Goal: Task Accomplishment & Management: Manage account settings

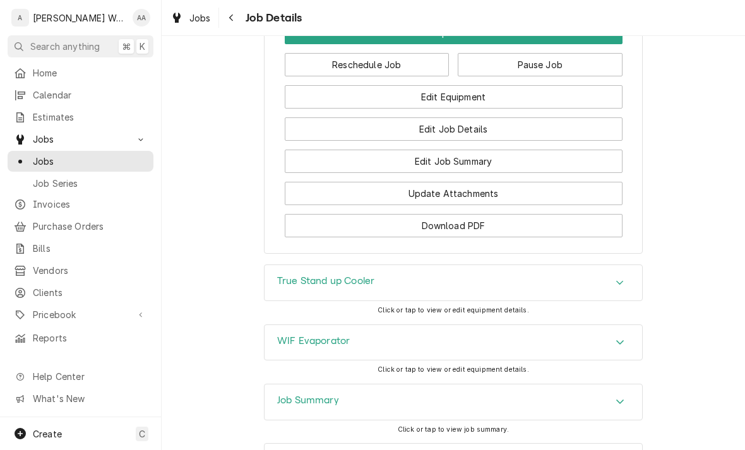
scroll to position [1013, 0]
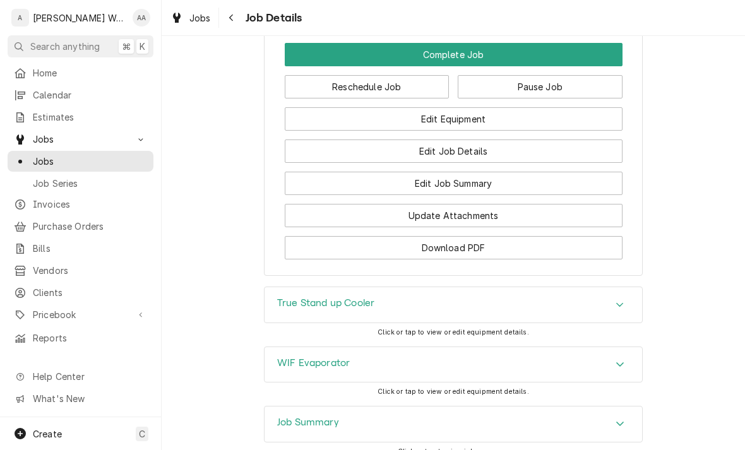
click at [330, 172] on button "Edit Job Summary" at bounding box center [454, 183] width 338 height 23
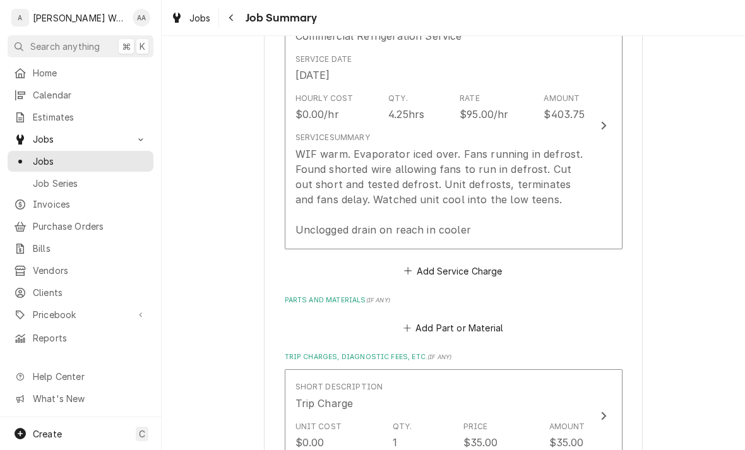
scroll to position [363, 0]
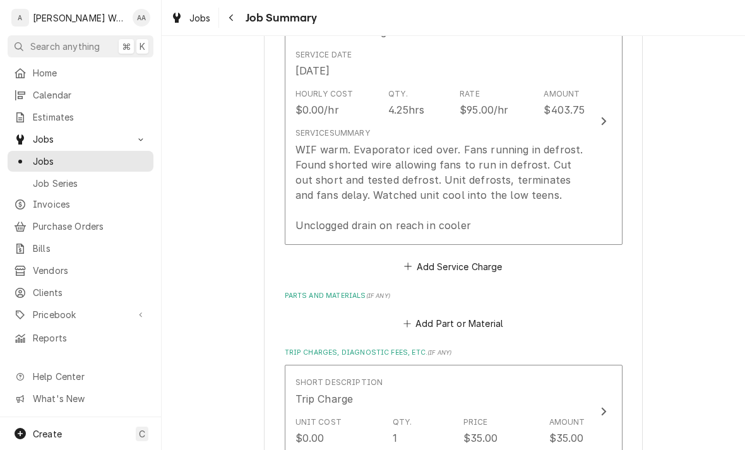
click at [544, 196] on div "WIF warm. Evaporator iced over. Fans running in defrost. Found shorted wire all…" at bounding box center [440, 187] width 290 height 91
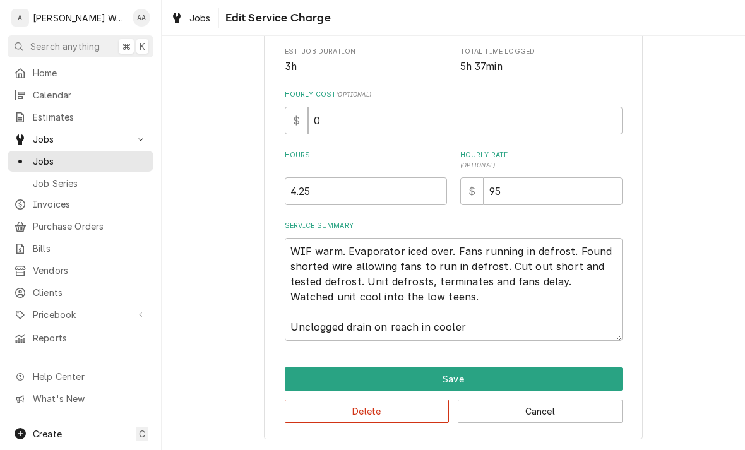
scroll to position [259, 0]
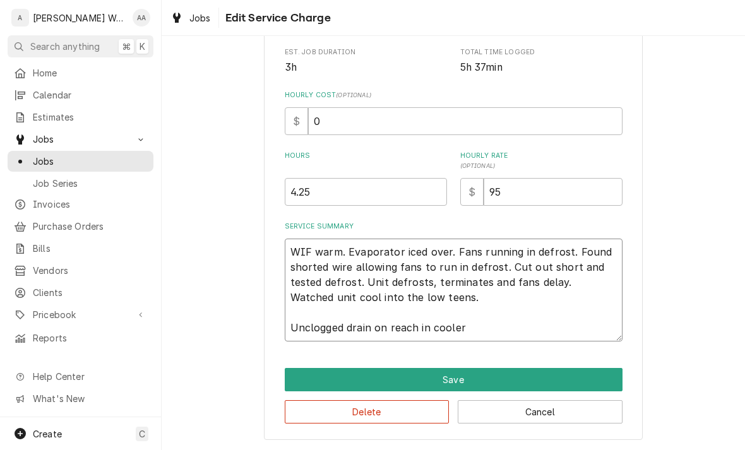
click at [538, 325] on textarea "WIF warm. Evaporator iced over. Fans running in defrost. Found shorted wire all…" at bounding box center [454, 290] width 338 height 103
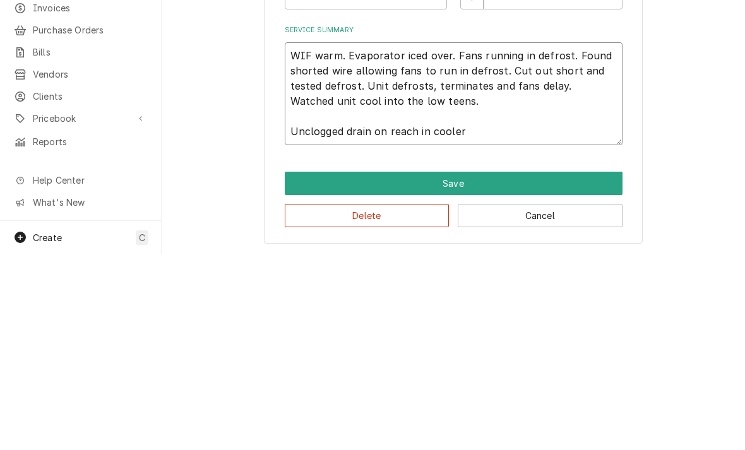
type textarea "x"
type textarea "WIF warm. Evaporator iced over. Fans running in defrost. Found shorted wire all…"
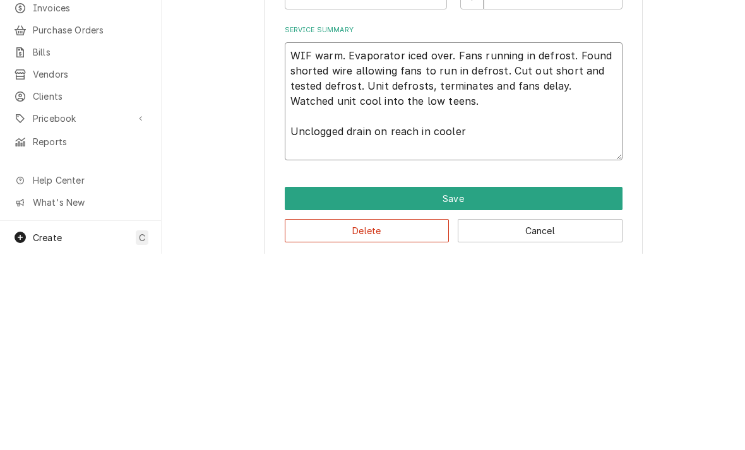
type textarea "x"
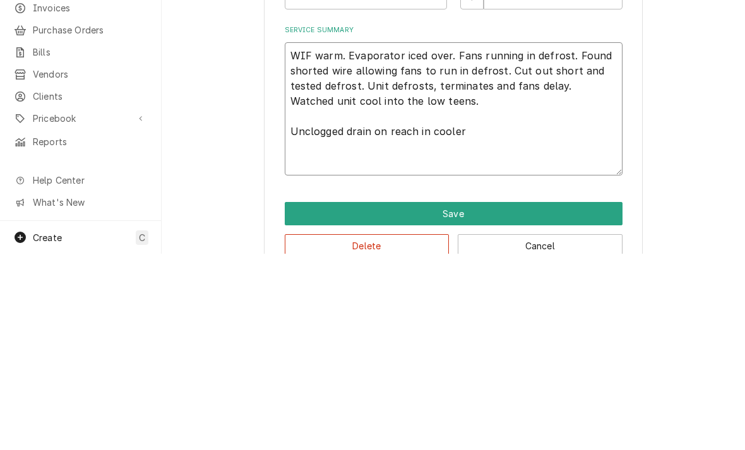
type textarea "WIF warm. Evaporator iced over. Fans running in defrost. Found shorted wire all…"
type textarea "x"
type textarea "WIF warm. Evaporator iced over. Fans running in defrost. Found shorted wire all…"
type textarea "x"
type textarea "WIF warm. Evaporator iced over. Fans running in defrost. Found shorted wire all…"
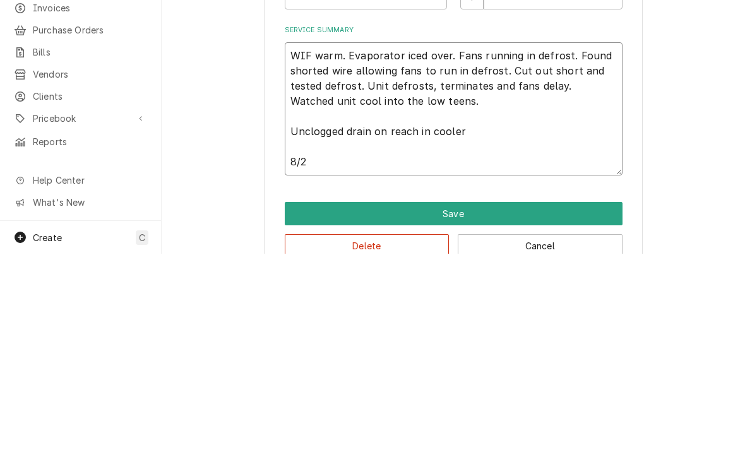
type textarea "x"
type textarea "WIF warm. Evaporator iced over. Fans running in defrost. Found shorted wire all…"
type textarea "x"
type textarea "WIF warm. Evaporator iced over. Fans running in defrost. Found shorted wire all…"
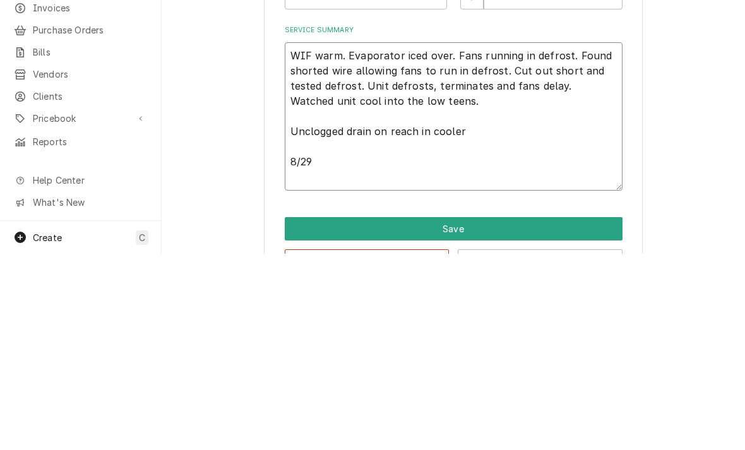
type textarea "x"
type textarea "WIF warm. Evaporator iced over. Fans running in defrost. Found shorted wire all…"
type textarea "x"
type textarea "WIF warm. Evaporator iced over. Fans running in defrost. Found shorted wire all…"
type textarea "x"
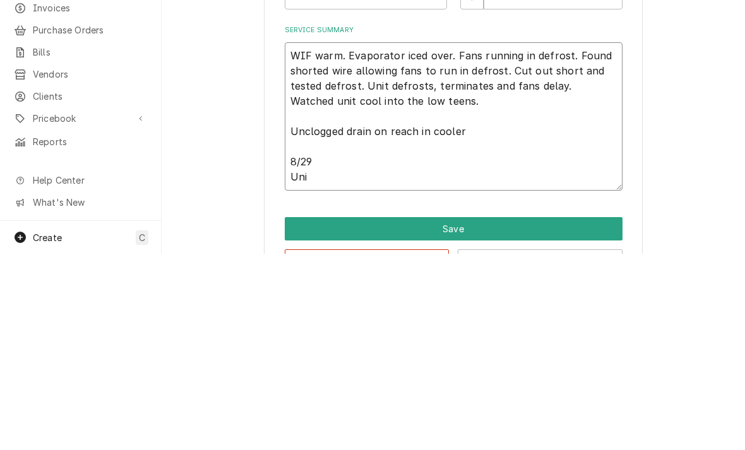
type textarea "WIF warm. Evaporator iced over. Fans running in defrost. Found shorted wire all…"
type textarea "x"
type textarea "WIF warm. Evaporator iced over. Fans running in defrost. Found shorted wire all…"
type textarea "x"
type textarea "WIF warm. Evaporator iced over. Fans running in defrost. Found shorted wire all…"
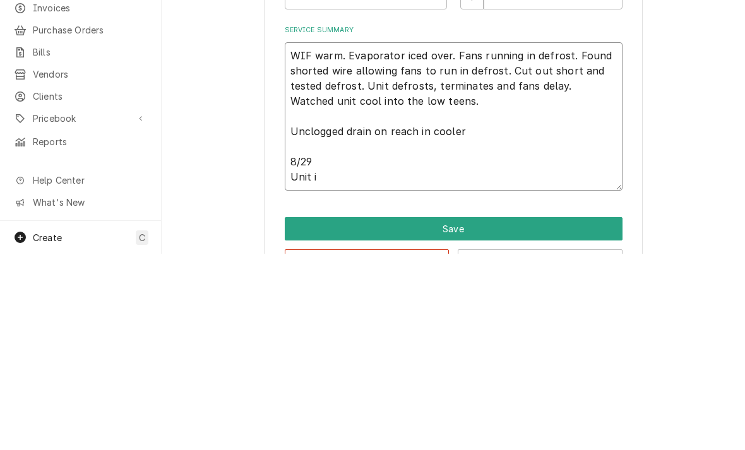
type textarea "x"
type textarea "WIF warm. Evaporator iced over. Fans running in defrost. Found shorted wire all…"
type textarea "x"
type textarea "WIF warm. Evaporator iced over. Fans running in defrost. Found shorted wire all…"
type textarea "x"
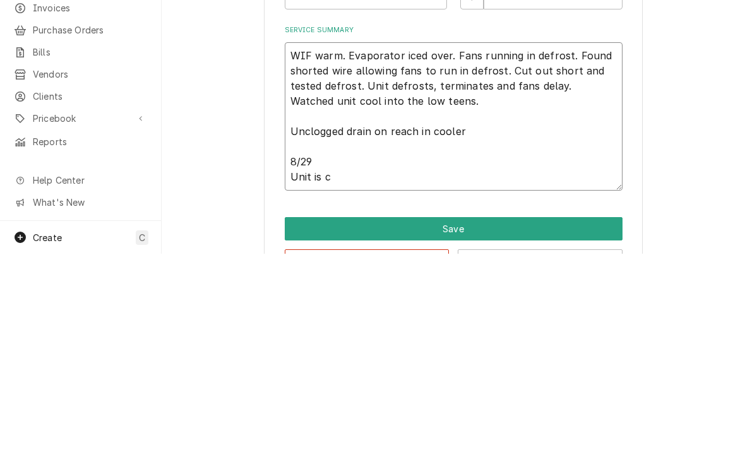
type textarea "WIF warm. Evaporator iced over. Fans running in defrost. Found shorted wire all…"
type textarea "x"
type textarea "WIF warm. Evaporator iced over. Fans running in defrost. Found shorted wire all…"
type textarea "x"
type textarea "WIF warm. Evaporator iced over. Fans running in defrost. Found shorted wire all…"
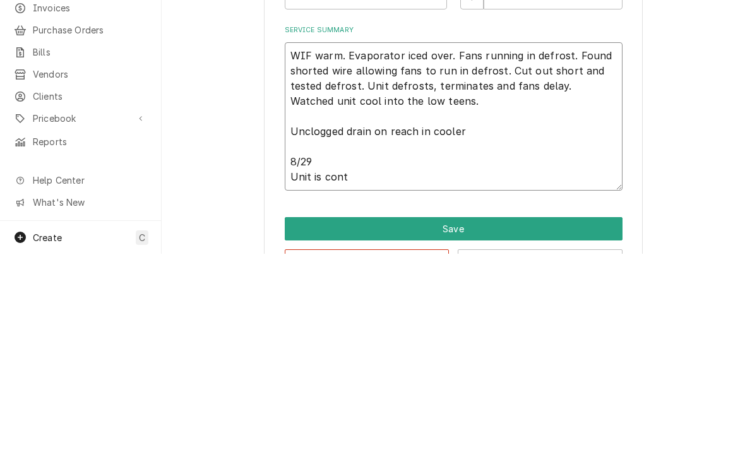
type textarea "x"
type textarea "WIF warm. Evaporator iced over. Fans running in defrost. Found shorted wire all…"
type textarea "x"
type textarea "WIF warm. Evaporator iced over. Fans running in defrost. Found shorted wire all…"
type textarea "x"
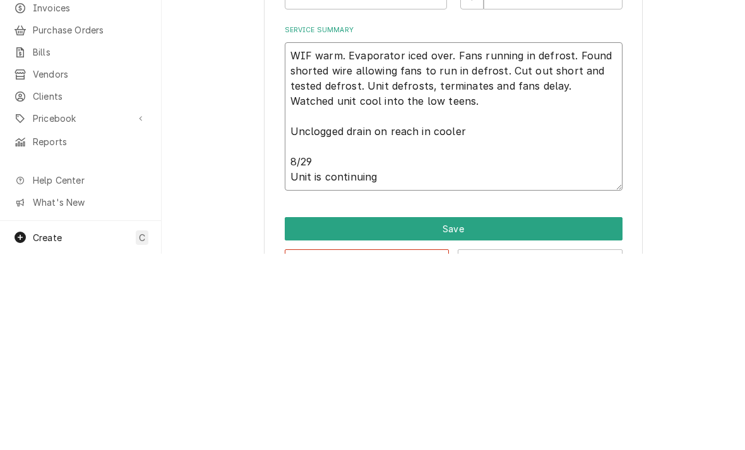
type textarea "WIF warm. Evaporator iced over. Fans running in defrost. Found shorted wire all…"
type textarea "x"
type textarea "WIF warm. Evaporator iced over. Fans running in defrost. Found shorted wire all…"
type textarea "x"
type textarea "WIF warm. Evaporator iced over. Fans running in defrost. Found shorted wire all…"
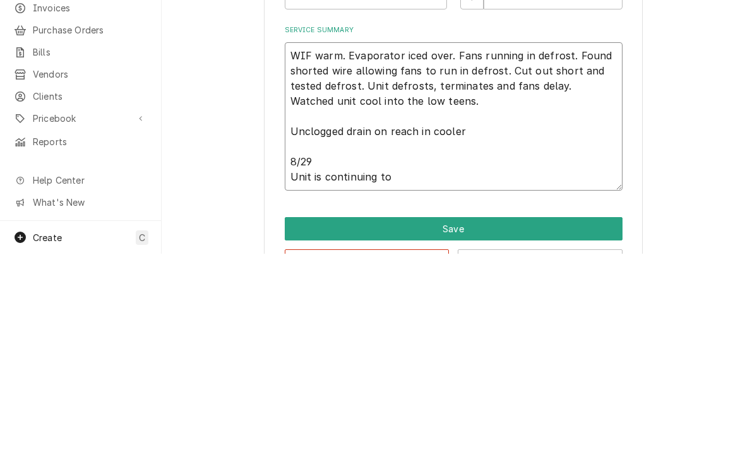
type textarea "x"
type textarea "WIF warm. Evaporator iced over. Fans running in defrost. Found shorted wire all…"
type textarea "x"
type textarea "WIF warm. Evaporator iced over. Fans running in defrost. Found shorted wire all…"
type textarea "x"
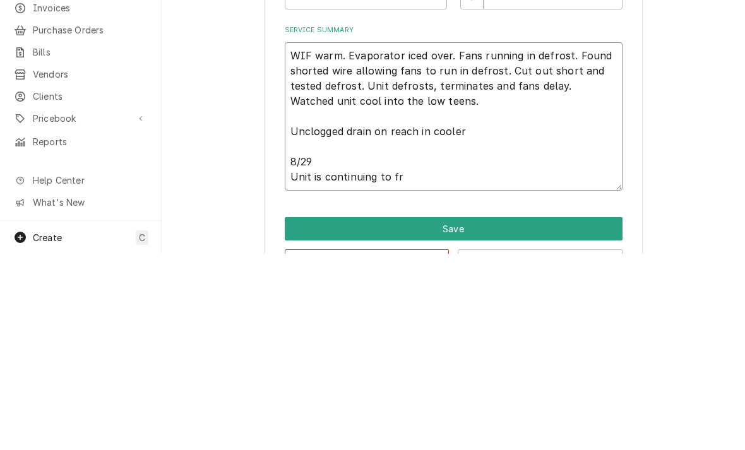
type textarea "WIF warm. Evaporator iced over. Fans running in defrost. Found shorted wire all…"
type textarea "x"
type textarea "WIF warm. Evaporator iced over. Fans running in defrost. Found shorted wire all…"
type textarea "x"
type textarea "WIF warm. Evaporator iced over. Fans running in defrost. Found shorted wire all…"
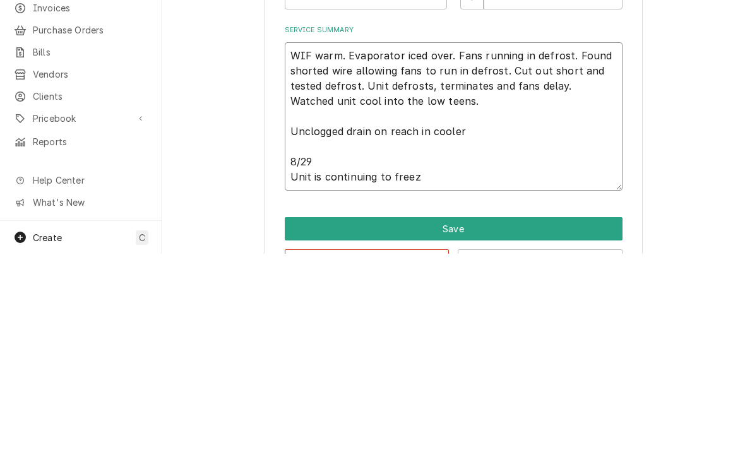
type textarea "x"
type textarea "WIF warm. Evaporator iced over. Fans running in defrost. Found shorted wire all…"
type textarea "x"
type textarea "WIF warm. Evaporator iced over. Fans running in defrost. Found shorted wire all…"
type textarea "x"
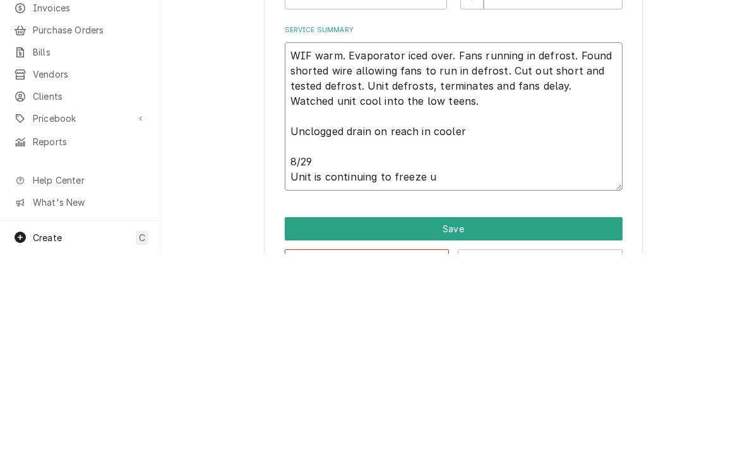
type textarea "WIF warm. Evaporator iced over. Fans running in defrost. Found shorted wire all…"
type textarea "x"
type textarea "WIF warm. Evaporator iced over. Fans running in defrost. Found shorted wire all…"
type textarea "x"
type textarea "WIF warm. Evaporator iced over. Fans running in defrost. Found shorted wire all…"
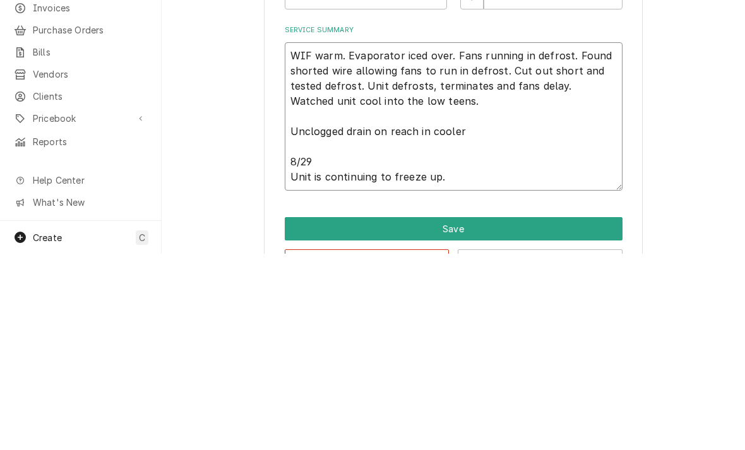
type textarea "x"
type textarea "WIF warm. Evaporator iced over. Fans running in defrost. Found shorted wire all…"
type textarea "x"
type textarea "WIF warm. Evaporator iced over. Fans running in defrost. Found shorted wire all…"
type textarea "x"
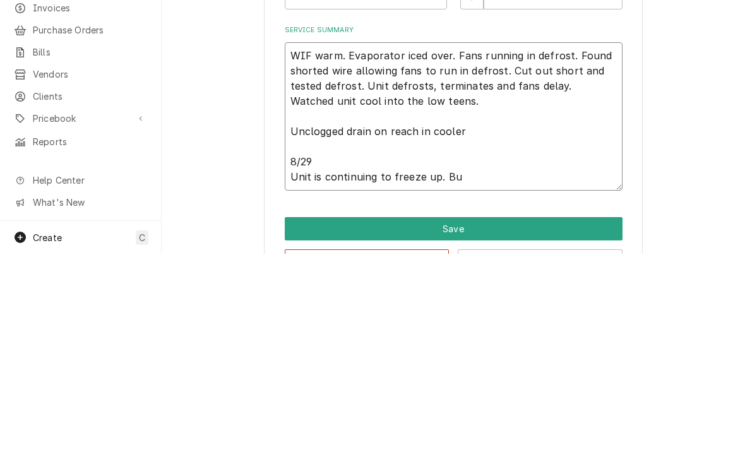
type textarea "WIF warm. Evaporator iced over. Fans running in defrost. Found shorted wire all…"
type textarea "x"
type textarea "WIF warm. Evaporator iced over. Fans running in defrost. Found shorted wire all…"
type textarea "x"
type textarea "WIF warm. Evaporator iced over. Fans running in defrost. Found shorted wire all…"
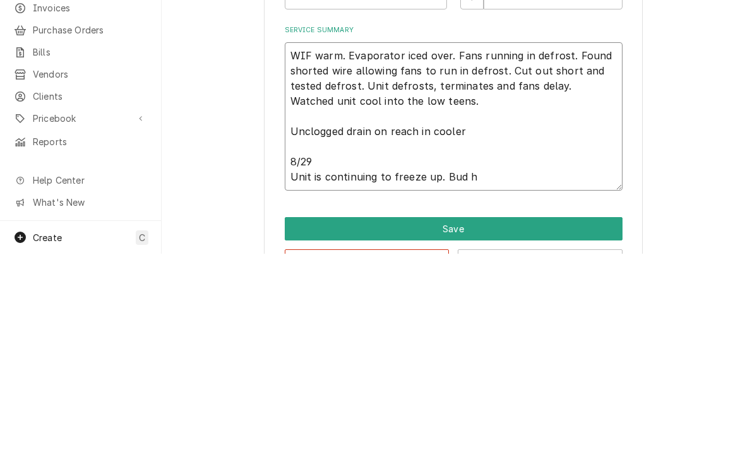
type textarea "x"
type textarea "WIF warm. Evaporator iced over. Fans running in defrost. Found shorted wire all…"
type textarea "x"
type textarea "WIF warm. Evaporator iced over. Fans running in defrost. Found shorted wire all…"
type textarea "x"
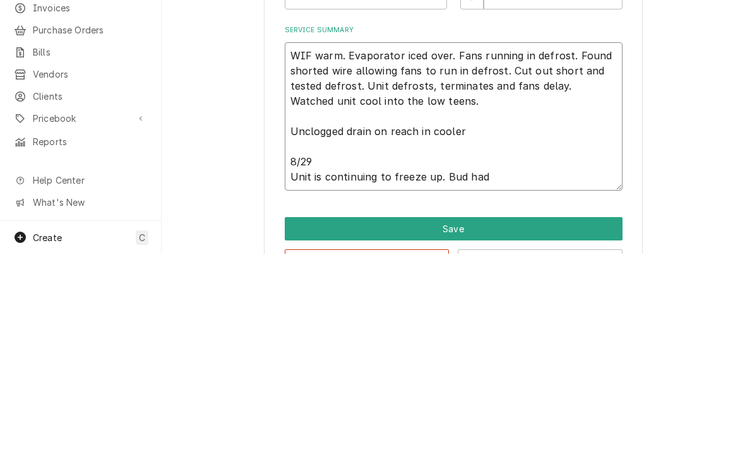
type textarea "WIF warm. Evaporator iced over. Fans running in defrost. Found shorted wire all…"
type textarea "x"
type textarea "WIF warm. Evaporator iced over. Fans running in defrost. Found shorted wire all…"
type textarea "x"
type textarea "WIF warm. Evaporator iced over. Fans running in defrost. Found shorted wire all…"
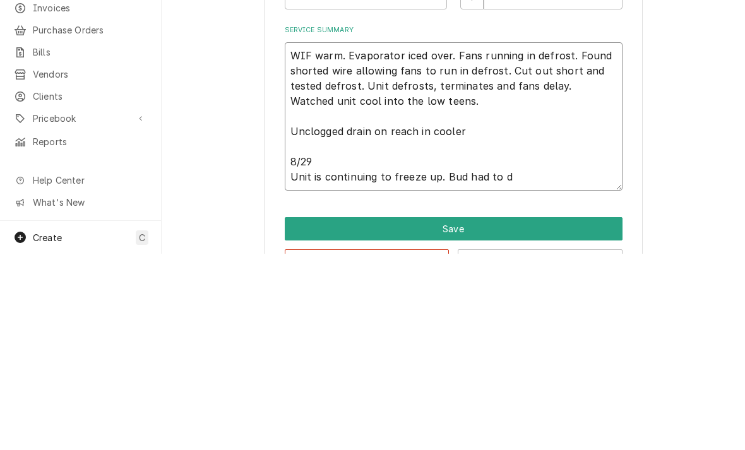
type textarea "x"
type textarea "WIF warm. Evaporator iced over. Fans running in defrost. Found shorted wire all…"
type textarea "x"
type textarea "WIF warm. Evaporator iced over. Fans running in defrost. Found shorted wire all…"
type textarea "x"
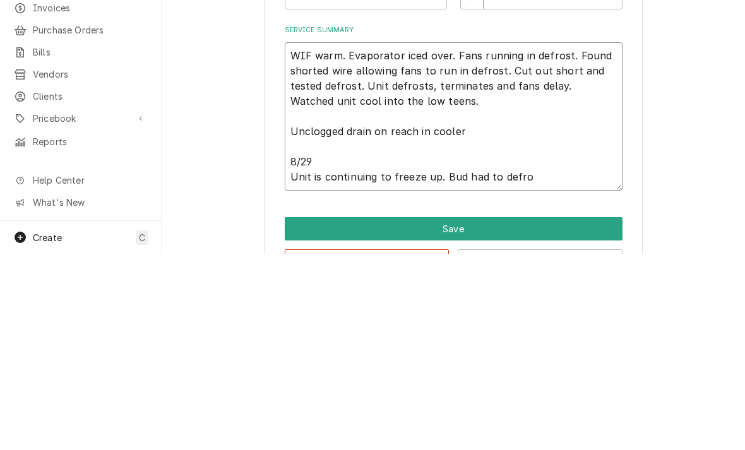
type textarea "WIF warm. Evaporator iced over. Fans running in defrost. Found shorted wire all…"
type textarea "x"
type textarea "WIF warm. Evaporator iced over. Fans running in defrost. Found shorted wire all…"
type textarea "x"
type textarea "WIF warm. Evaporator iced over. Fans running in defrost. Found shorted wire all…"
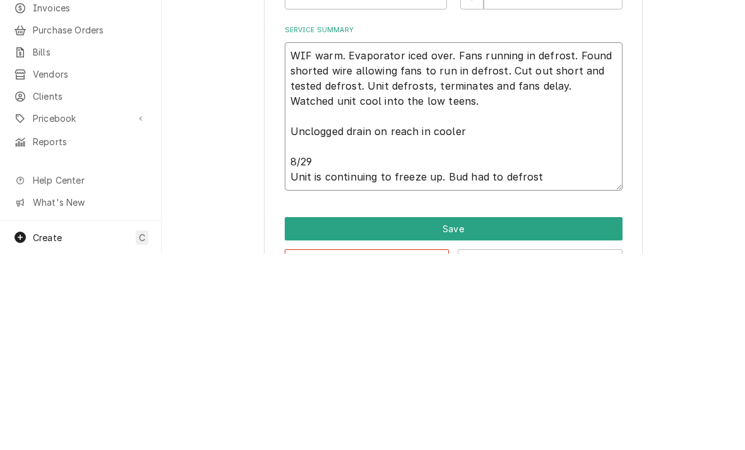
type textarea "x"
type textarea "WIF warm. Evaporator iced over. Fans running in defrost. Found shorted wire all…"
type textarea "x"
type textarea "WIF warm. Evaporator iced over. Fans running in defrost. Found shorted wire all…"
type textarea "x"
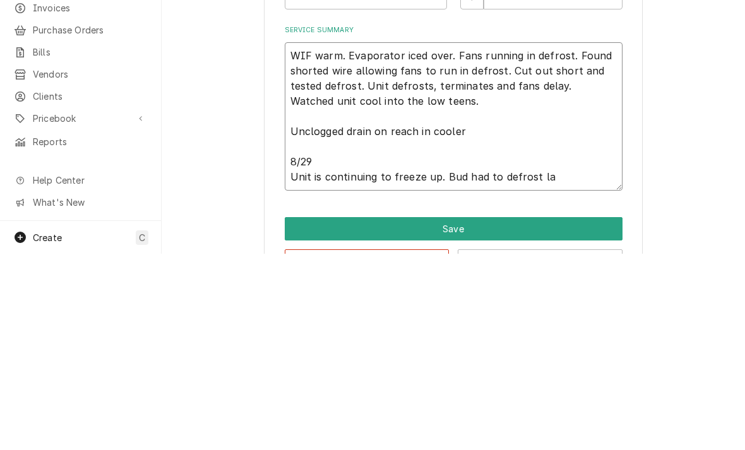
type textarea "WIF warm. Evaporator iced over. Fans running in defrost. Found shorted wire all…"
type textarea "x"
type textarea "WIF warm. Evaporator iced over. Fans running in defrost. Found shorted wire all…"
type textarea "x"
type textarea "WIF warm. Evaporator iced over. Fans running in defrost. Found shorted wire all…"
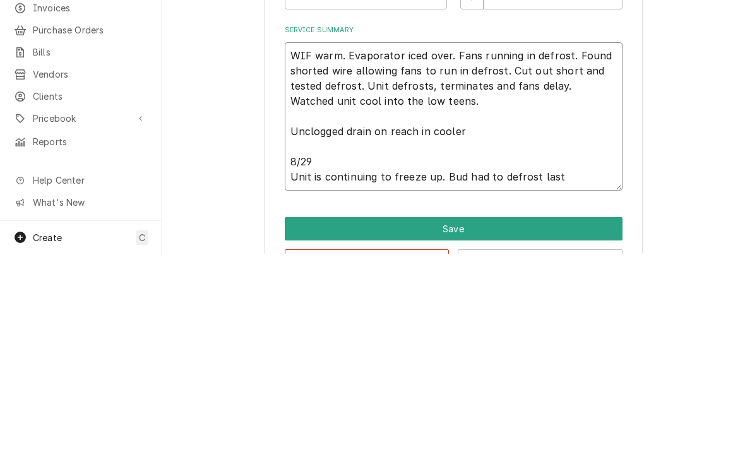
type textarea "x"
type textarea "WIF warm. Evaporator iced over. Fans running in defrost. Found shorted wire all…"
type textarea "x"
type textarea "WIF warm. Evaporator iced over. Fans running in defrost. Found shorted wire all…"
type textarea "x"
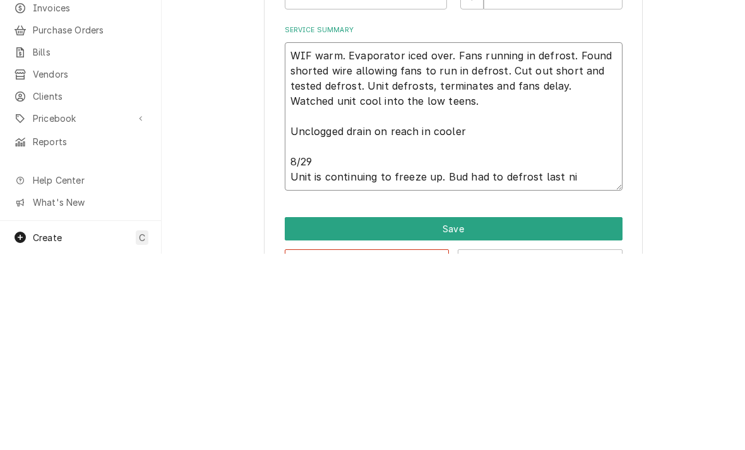
type textarea "WIF warm. Evaporator iced over. Fans running in defrost. Found shorted wire all…"
type textarea "x"
type textarea "WIF warm. Evaporator iced over. Fans running in defrost. Found shorted wire all…"
type textarea "x"
type textarea "WIF warm. Evaporator iced over. Fans running in defrost. Found shorted wire all…"
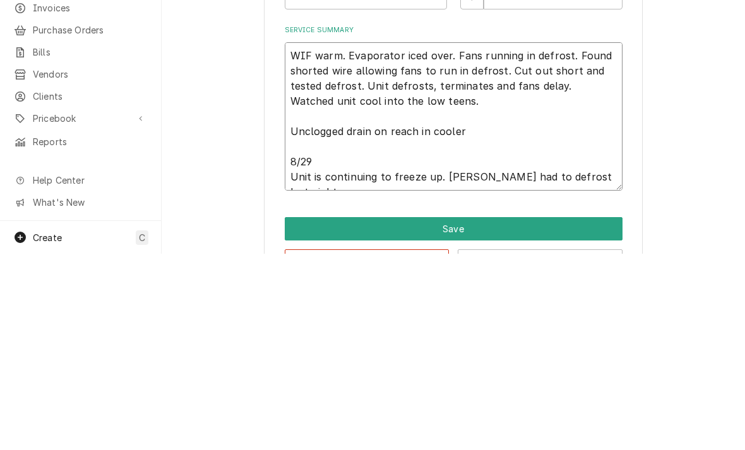
type textarea "x"
type textarea "WIF warm. Evaporator iced over. Fans running in defrost. Found shorted wire all…"
type textarea "x"
type textarea "WIF warm. Evaporator iced over. Fans running in defrost. Found shorted wire all…"
type textarea "x"
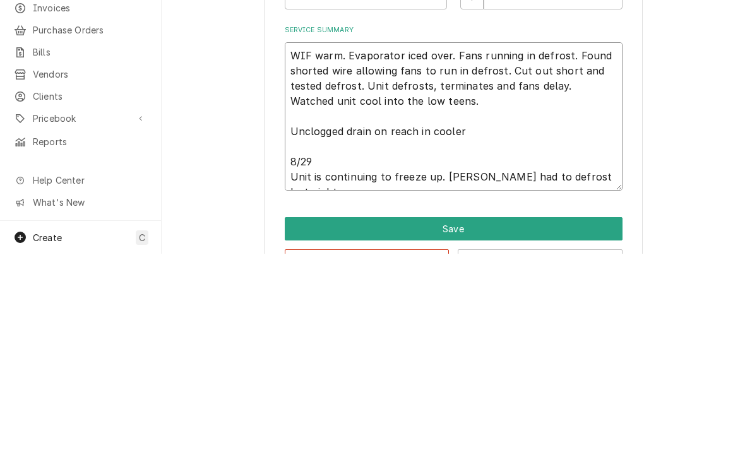
type textarea "WIF warm. Evaporator iced over. Fans running in defrost. Found shorted wire all…"
type textarea "x"
type textarea "WIF warm. Evaporator iced over. Fans running in defrost. Found shorted wire all…"
type textarea "x"
type textarea "WIF warm. Evaporator iced over. Fans running in defrost. Found shorted wire all…"
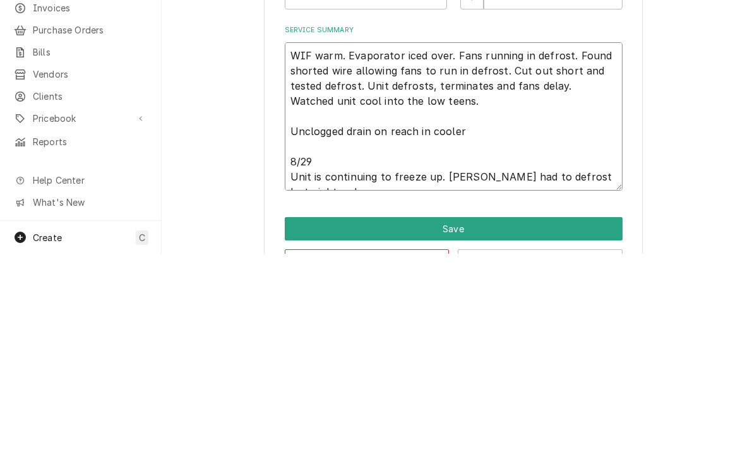
type textarea "x"
type textarea "WIF warm. Evaporator iced over. Fans running in defrost. Found shorted wire all…"
type textarea "x"
type textarea "WIF warm. Evaporator iced over. Fans running in defrost. Found shorted wire all…"
type textarea "x"
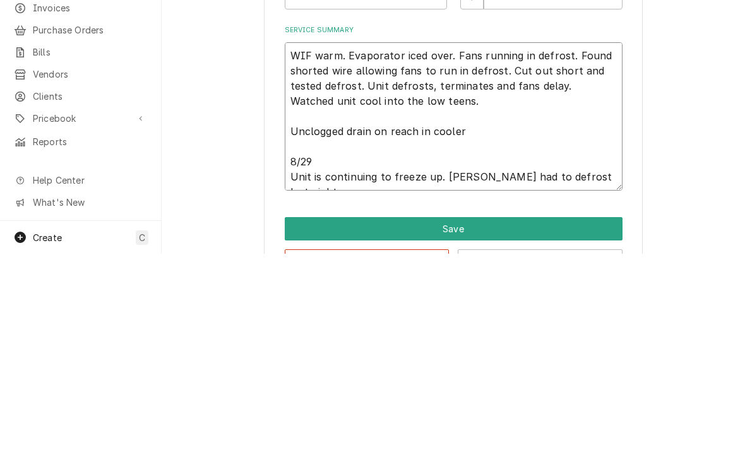
type textarea "WIF warm. Evaporator iced over. Fans running in defrost. Found shorted wire all…"
type textarea "x"
type textarea "WIF warm. Evaporator iced over. Fans running in defrost. Found shorted wire all…"
type textarea "x"
type textarea "WIF warm. Evaporator iced over. Fans running in defrost. Found shorted wire all…"
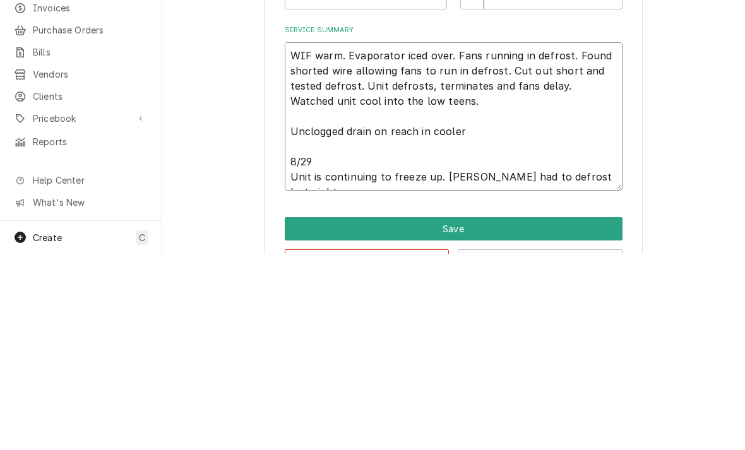
type textarea "x"
type textarea "WIF warm. Evaporator iced over. Fans running in defrost. Found shorted wire all…"
type textarea "x"
type textarea "WIF warm. Evaporator iced over. Fans running in defrost. Found shorted wire all…"
type textarea "x"
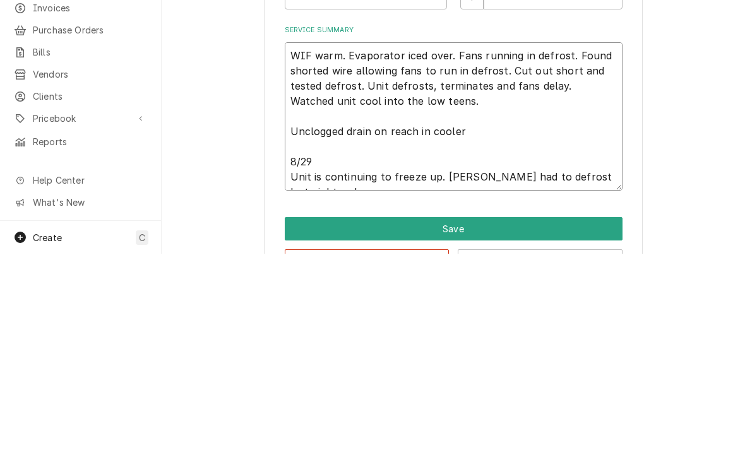
type textarea "WIF warm. Evaporator iced over. Fans running in defrost. Found shorted wire all…"
type textarea "x"
type textarea "WIF warm. Evaporator iced over. Fans running in defrost. Found shorted wire all…"
type textarea "x"
type textarea "WIF warm. Evaporator iced over. Fans running in defrost. Found shorted wire all…"
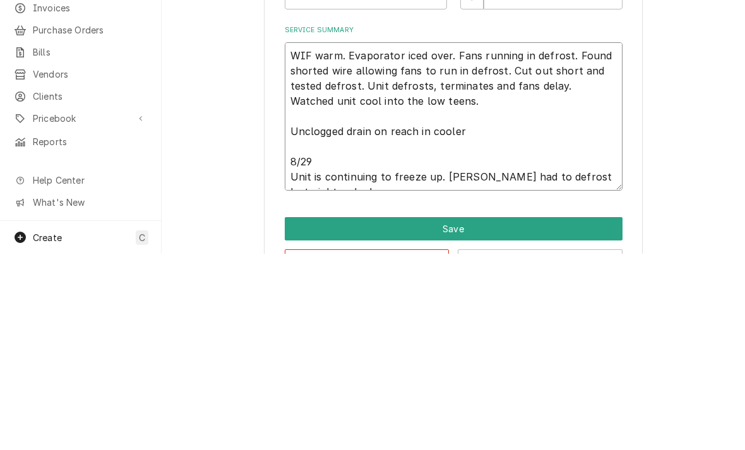
type textarea "x"
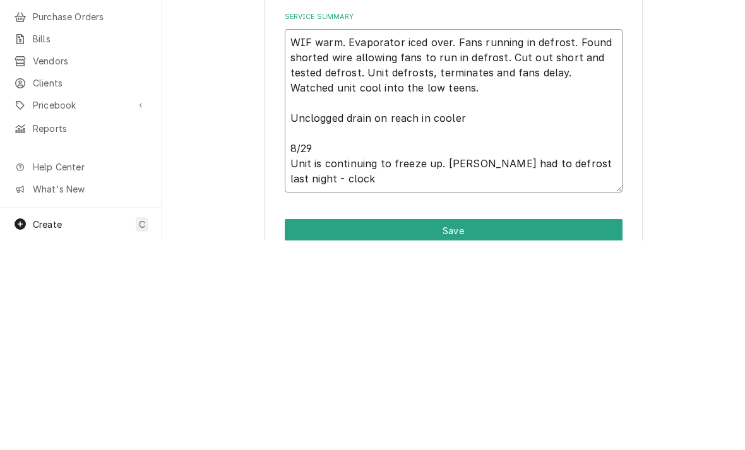
type textarea "WIF warm. Evaporator iced over. Fans running in defrost. Found shorted wire all…"
type textarea "x"
type textarea "WIF warm. Evaporator iced over. Fans running in defrost. Found shorted wire all…"
type textarea "x"
type textarea "WIF warm. Evaporator iced over. Fans running in defrost. Found shorted wire all…"
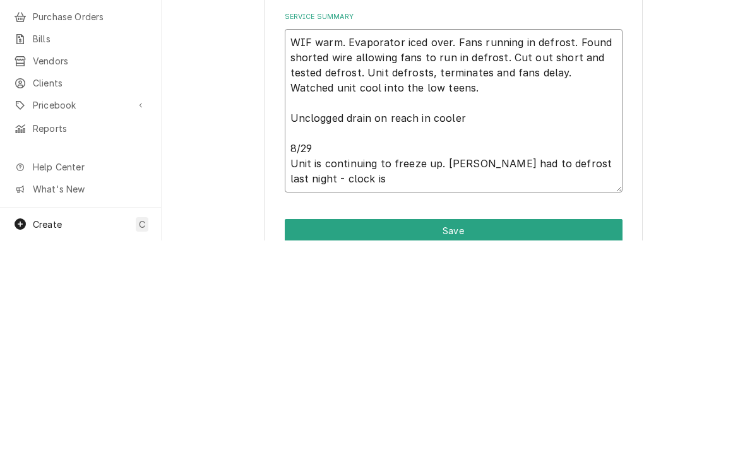
type textarea "x"
type textarea "WIF warm. Evaporator iced over. Fans running in defrost. Found shorted wire all…"
type textarea "x"
type textarea "WIF warm. Evaporator iced over. Fans running in defrost. Found shorted wire all…"
type textarea "x"
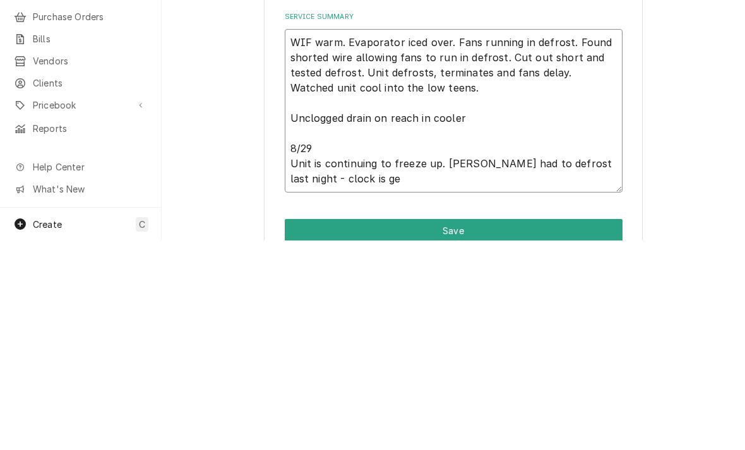
type textarea "WIF warm. Evaporator iced over. Fans running in defrost. Found shorted wire all…"
type textarea "x"
type textarea "WIF warm. Evaporator iced over. Fans running in defrost. Found shorted wire all…"
type textarea "x"
type textarea "WIF warm. Evaporator iced over. Fans running in defrost. Found shorted wire all…"
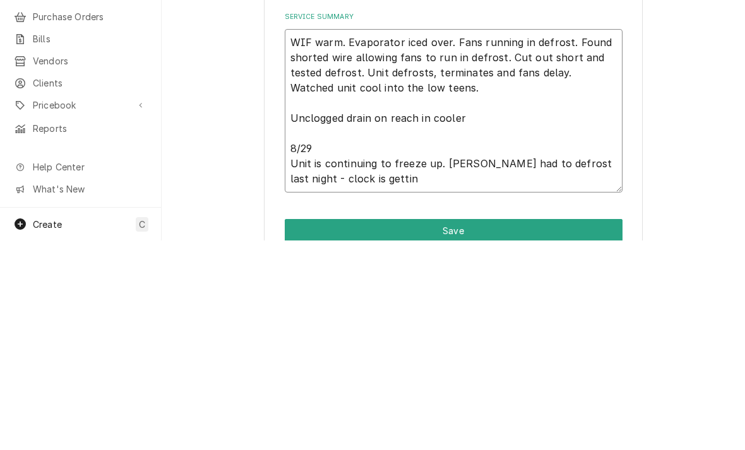
type textarea "x"
type textarea "WIF warm. Evaporator iced over. Fans running in defrost. Found shorted wire all…"
type textarea "x"
type textarea "WIF warm. Evaporator iced over. Fans running in defrost. Found shorted wire all…"
type textarea "x"
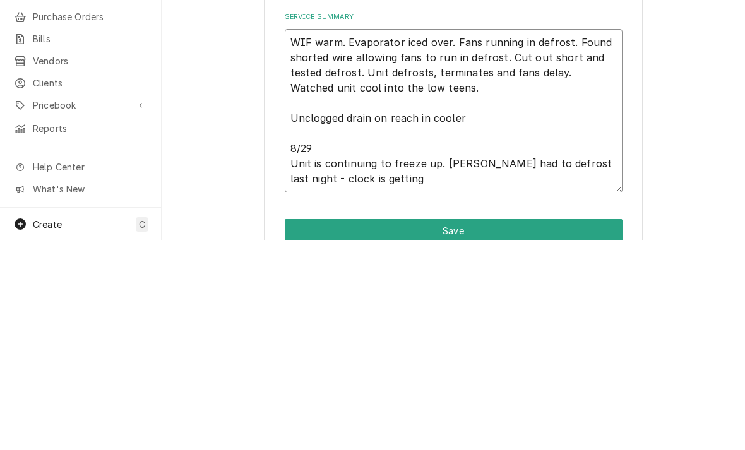
type textarea "WIF warm. Evaporator iced over. Fans running in defrost. Found shorted wire all…"
type textarea "x"
type textarea "WIF warm. Evaporator iced over. Fans running in defrost. Found shorted wire all…"
type textarea "x"
type textarea "WIF warm. Evaporator iced over. Fans running in defrost. Found shorted wire all…"
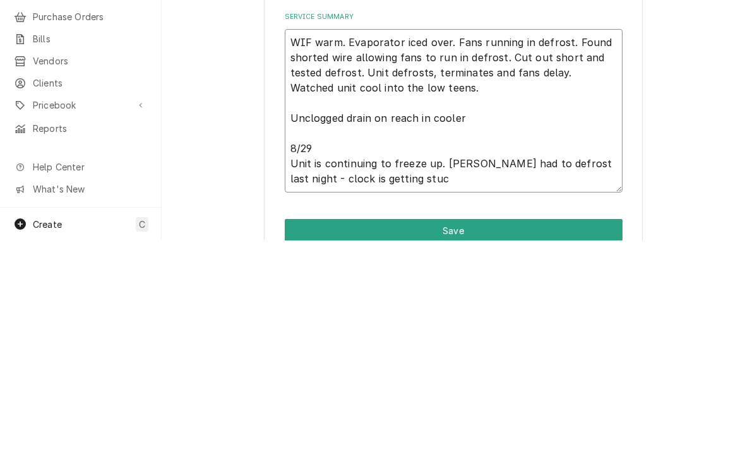
type textarea "x"
type textarea "WIF warm. Evaporator iced over. Fans running in defrost. Found shorted wire all…"
type textarea "x"
type textarea "WIF warm. Evaporator iced over. Fans running in defrost. Found shorted wire all…"
type textarea "x"
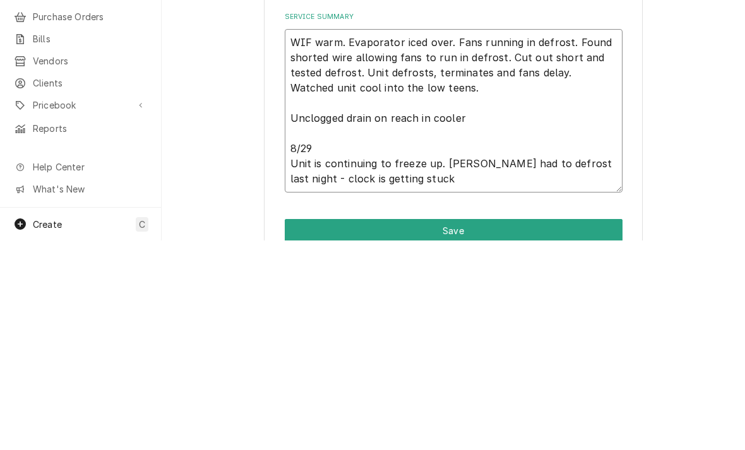
type textarea "WIF warm. Evaporator iced over. Fans running in defrost. Found shorted wire all…"
type textarea "x"
type textarea "WIF warm. Evaporator iced over. Fans running in defrost. Found shorted wire all…"
type textarea "x"
type textarea "WIF warm. Evaporator iced over. Fans running in defrost. Found shorted wire all…"
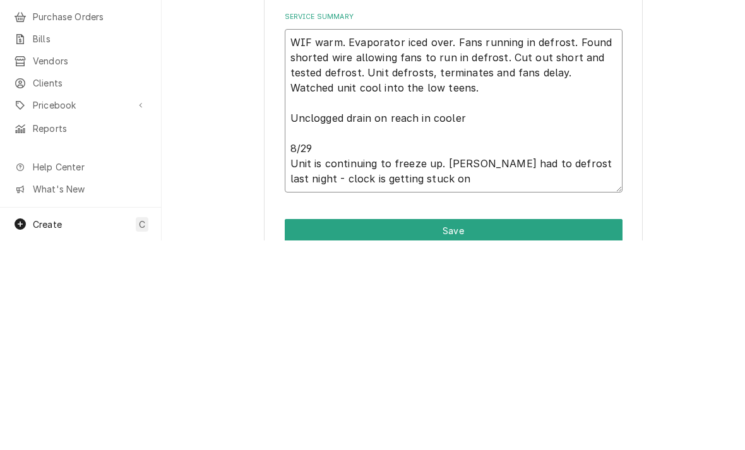
type textarea "x"
type textarea "WIF warm. Evaporator iced over. Fans running in defrost. Found shorted wire all…"
type textarea "x"
type textarea "WIF warm. Evaporator iced over. Fans running in defrost. Found shorted wire all…"
type textarea "x"
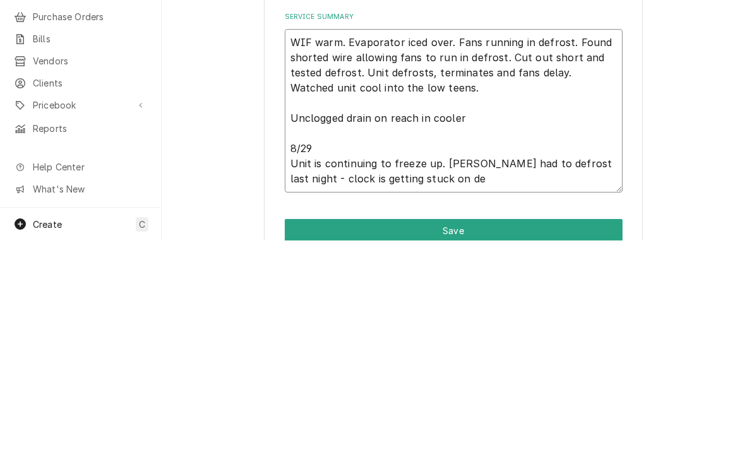
type textarea "WIF warm. Evaporator iced over. Fans running in defrost. Found shorted wire all…"
type textarea "x"
type textarea "WIF warm. Evaporator iced over. Fans running in defrost. Found shorted wire all…"
type textarea "x"
type textarea "WIF warm. Evaporator iced over. Fans running in defrost. Found shorted wire all…"
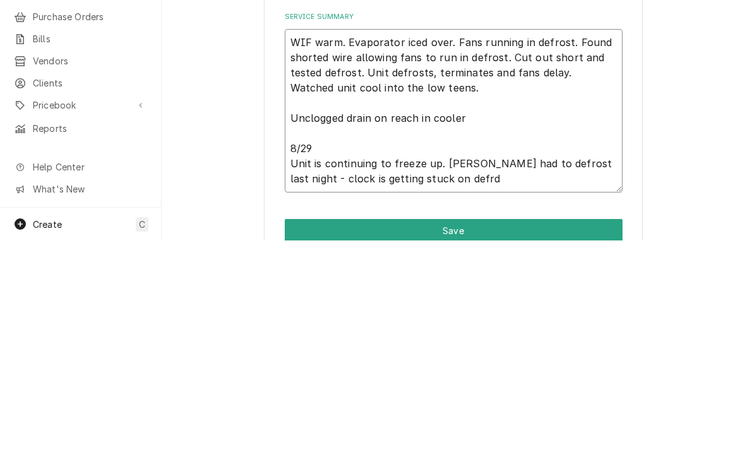
type textarea "x"
type textarea "WIF warm. Evaporator iced over. Fans running in defrost. Found shorted wire all…"
type textarea "x"
type textarea "WIF warm. Evaporator iced over. Fans running in defrost. Found shorted wire all…"
type textarea "x"
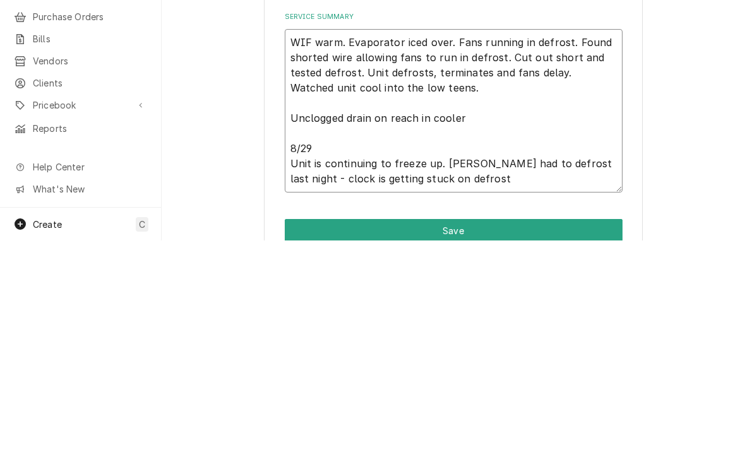
type textarea "WIF warm. Evaporator iced over. Fans running in defrost. Found shorted wire all…"
type textarea "x"
type textarea "WIF warm. Evaporator iced over. Fans running in defrost. Found shorted wire all…"
type textarea "x"
type textarea "WIF warm. Evaporator iced over. Fans running in defrost. Found shorted wire all…"
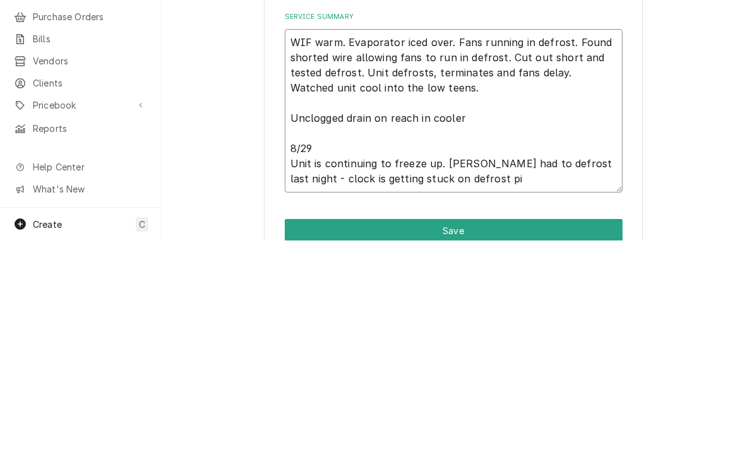
type textarea "x"
type textarea "WIF warm. Evaporator iced over. Fans running in defrost. Found shorted wire all…"
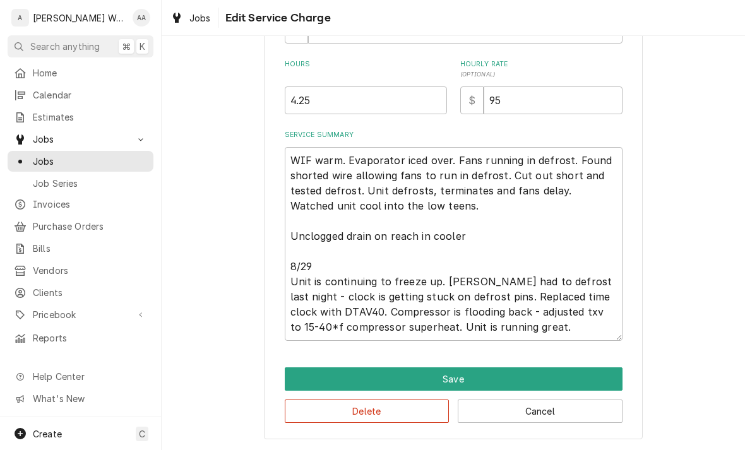
click at [312, 375] on button "Save" at bounding box center [454, 378] width 338 height 23
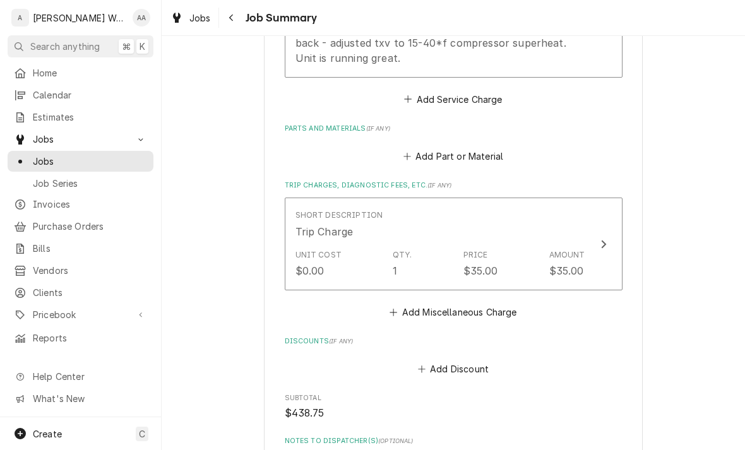
scroll to position [625, 0]
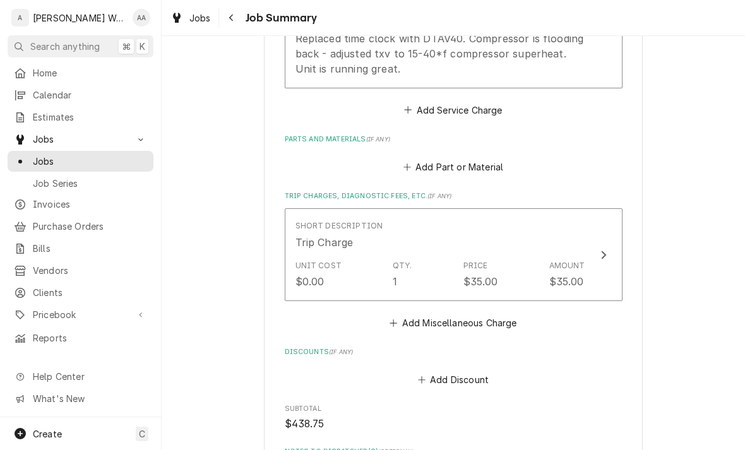
click at [475, 161] on button "Add Part or Material" at bounding box center [453, 167] width 104 height 18
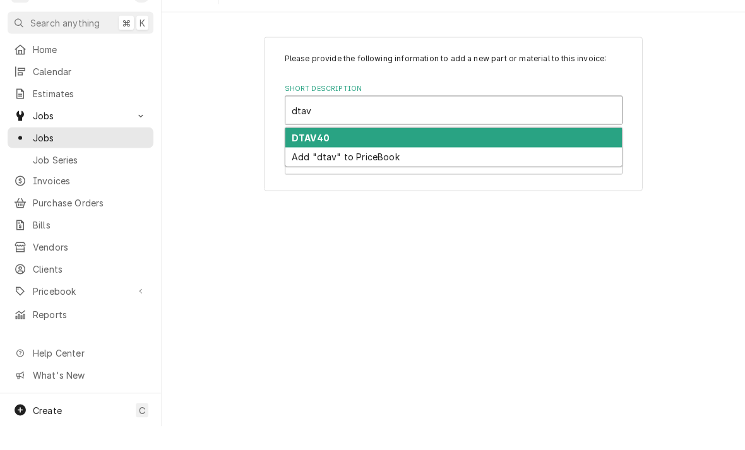
click at [296, 156] on strong "DTAV40" at bounding box center [311, 161] width 38 height 11
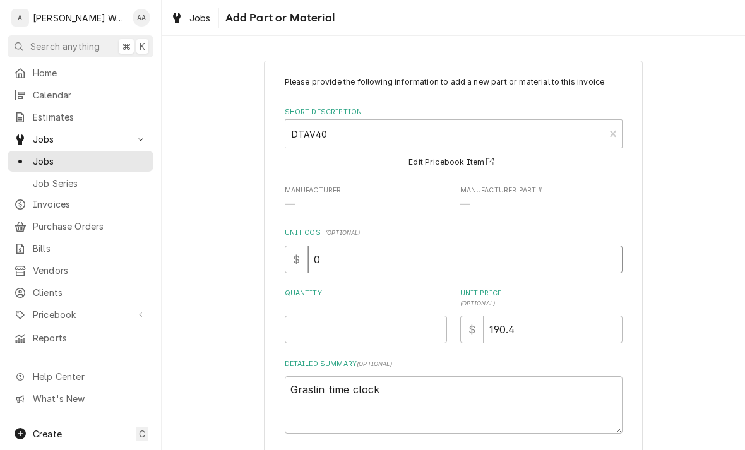
click at [354, 259] on input "0" at bounding box center [465, 259] width 314 height 28
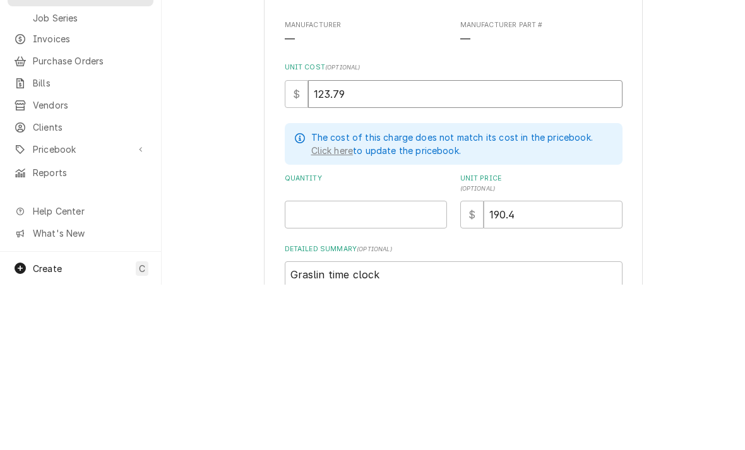
scroll to position [49, 0]
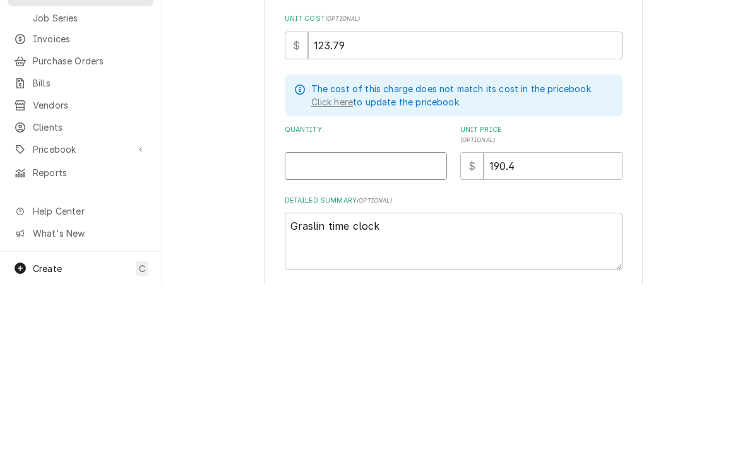
click at [300, 317] on input "Quantity" at bounding box center [366, 331] width 162 height 28
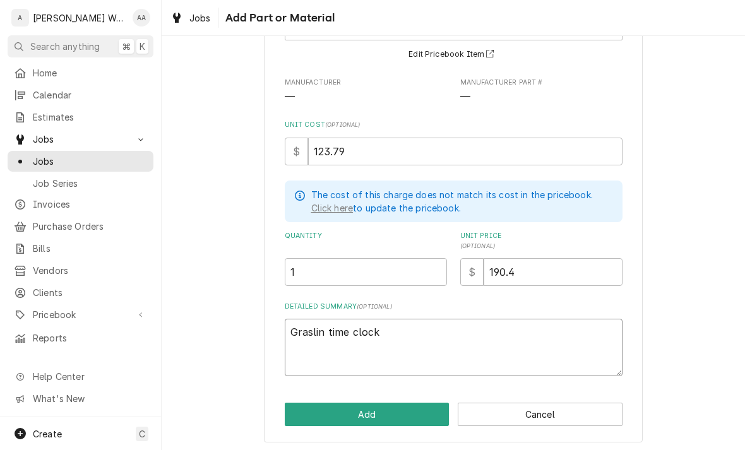
click at [406, 331] on textarea "Graslin time clock" at bounding box center [454, 347] width 338 height 57
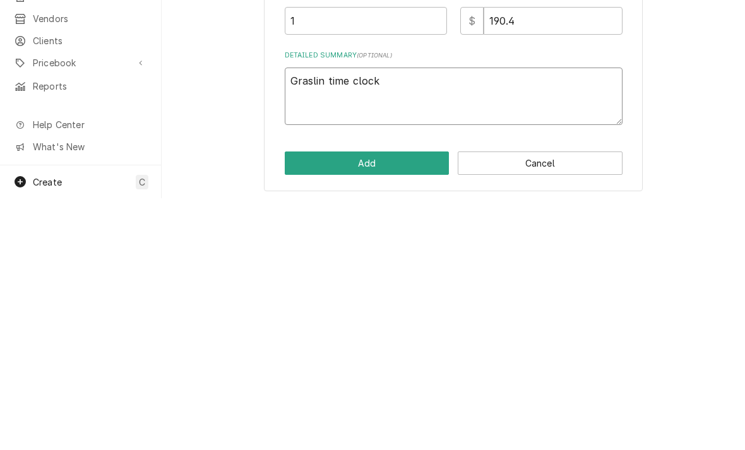
click at [304, 319] on textarea "Graslin time clock" at bounding box center [454, 347] width 338 height 57
paste textarea "Intermatic 24-Hour Timer 120-240V Price $115.6900/EA Auto Voltage detection; Ti…"
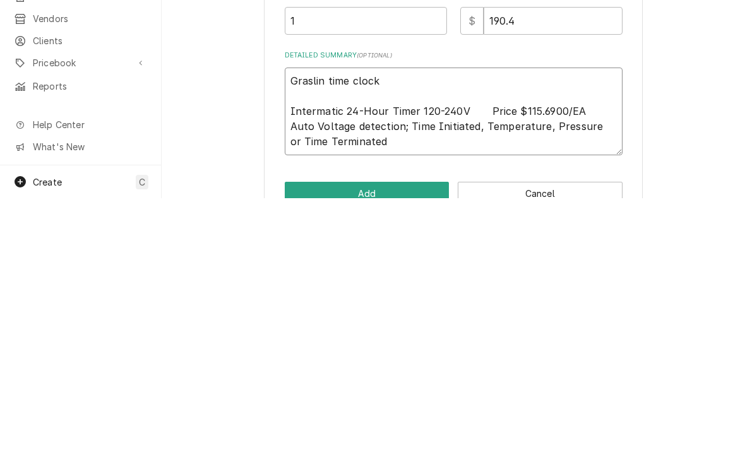
click at [299, 319] on textarea "Graslin time clock Intermatic 24-Hour Timer 120-240V Price $115.6900/EA Auto Vo…" at bounding box center [454, 363] width 338 height 88
click at [387, 319] on textarea "Graslin time clock Intermatic 24-Hour Timer 120-240V Price $115.6900/EA Auto Vo…" at bounding box center [454, 363] width 338 height 88
click at [296, 319] on textarea "Graslin time clock Intermatic 24-Hour Timer 120-240V Price $115.6900/EA Auto Vo…" at bounding box center [454, 363] width 338 height 88
click at [316, 319] on textarea "Graslin time clock Intermatic 24-Hour Timer 120-240V Price $115.6900/EA Auto Vo…" at bounding box center [454, 363] width 338 height 88
click at [288, 319] on textarea "Graslin time clock Intermatic 24-Hour Timer 120-240V Price $115.6900/EA Auto Vo…" at bounding box center [454, 363] width 338 height 88
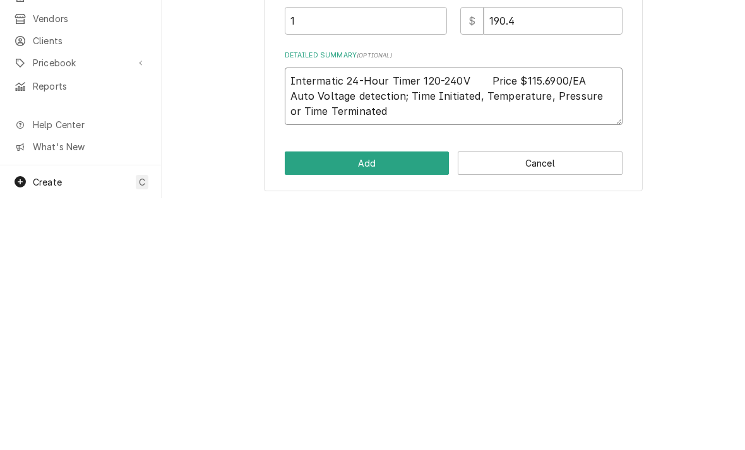
click at [479, 319] on textarea "Intermatic 24-Hour Timer 120-240V Price $115.6900/EA Auto Voltage detection; Ti…" at bounding box center [454, 347] width 338 height 57
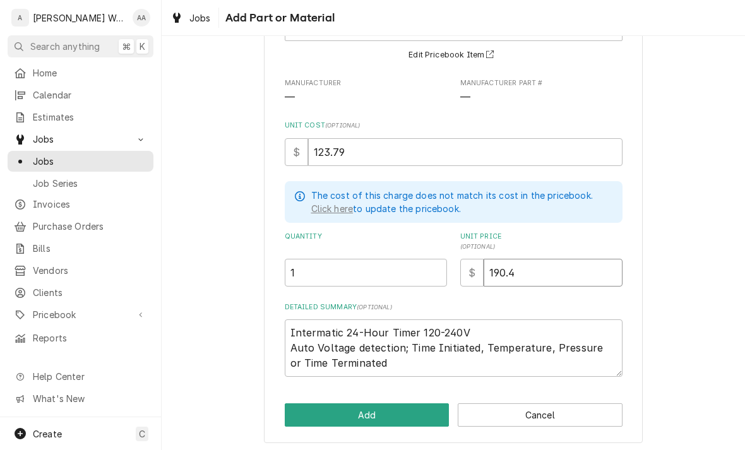
click at [585, 280] on input "190.4" at bounding box center [552, 273] width 139 height 28
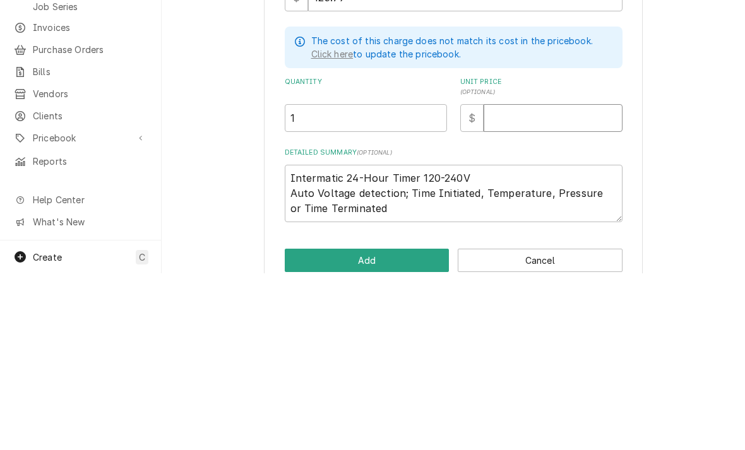
scroll to position [86, 0]
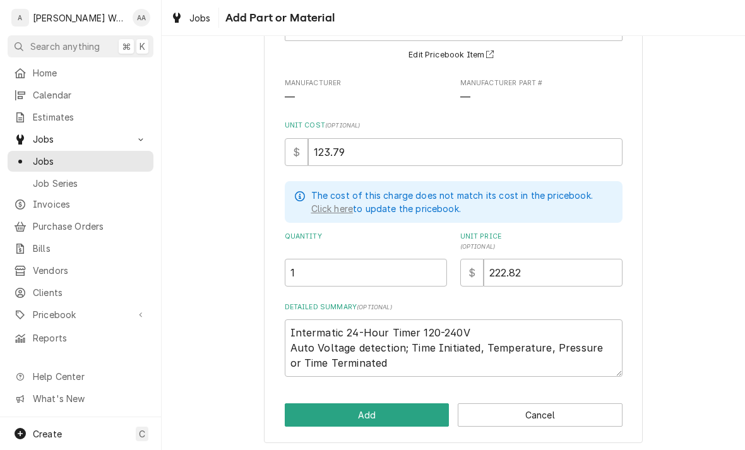
click at [315, 408] on button "Add" at bounding box center [367, 414] width 165 height 23
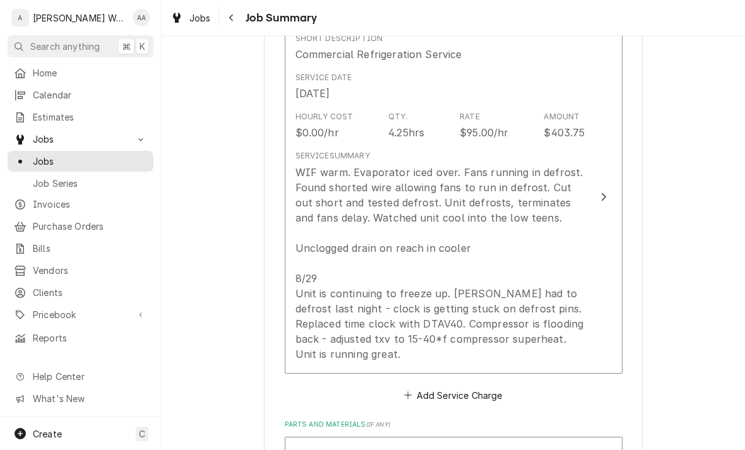
scroll to position [356, 0]
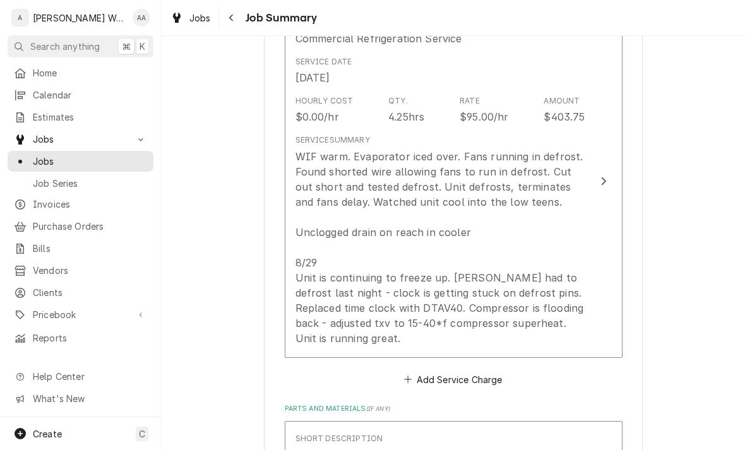
click at [345, 296] on div "WIF warm. Evaporator iced over. Fans running in defrost. Found shorted wire all…" at bounding box center [440, 247] width 290 height 197
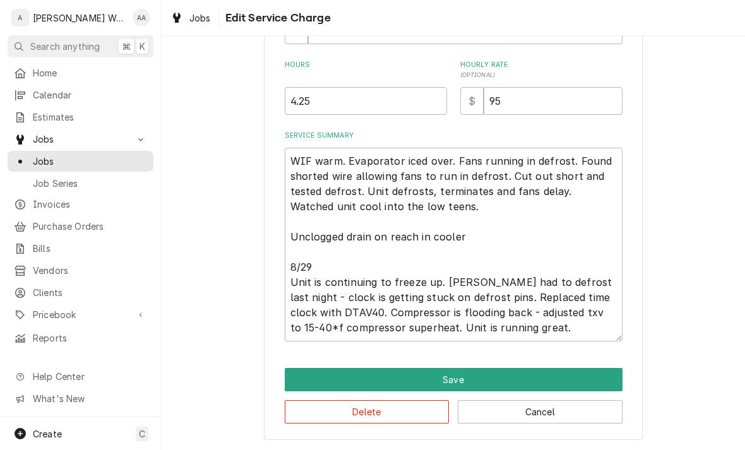
click at [597, 379] on button "Save" at bounding box center [454, 379] width 338 height 23
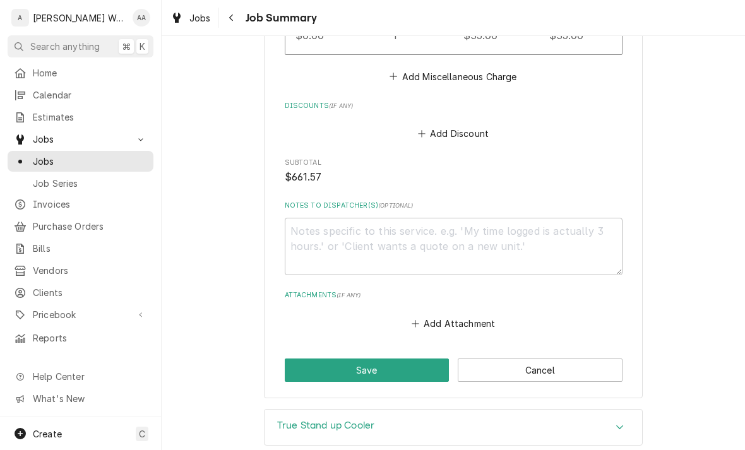
scroll to position [1080, 0]
click at [418, 372] on button "Save" at bounding box center [367, 369] width 165 height 23
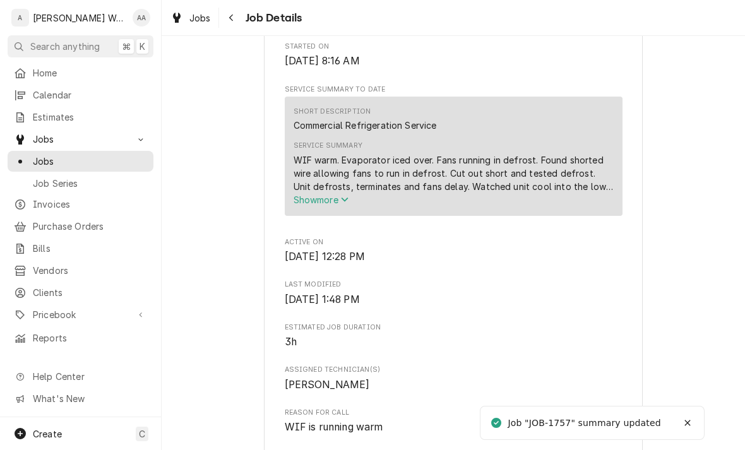
scroll to position [407, 0]
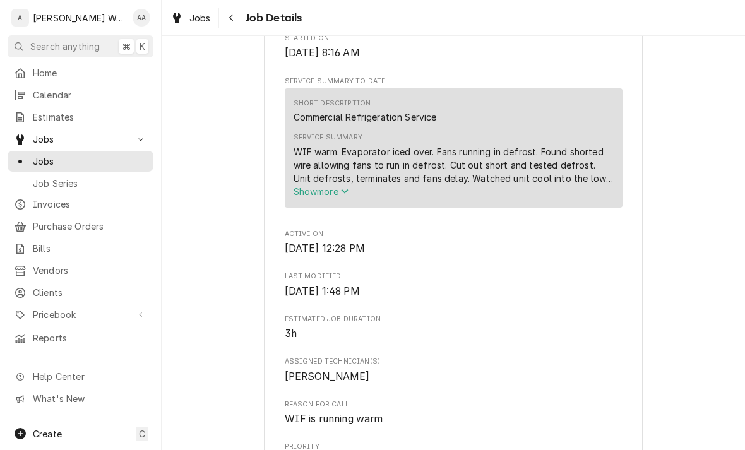
click at [329, 197] on span "Show more" at bounding box center [321, 191] width 56 height 11
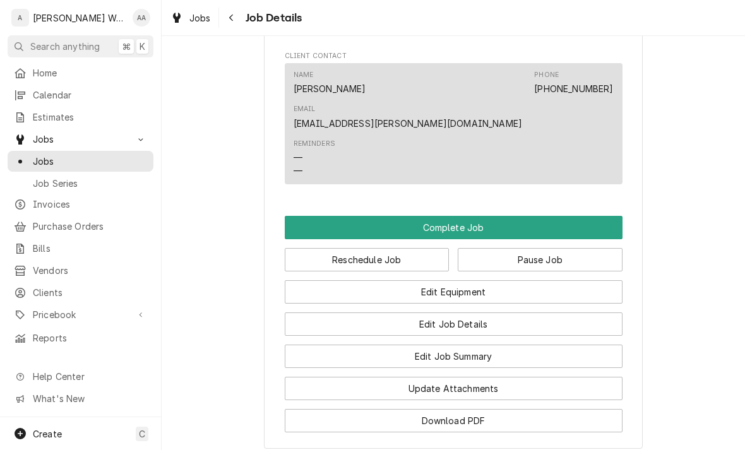
scroll to position [975, 0]
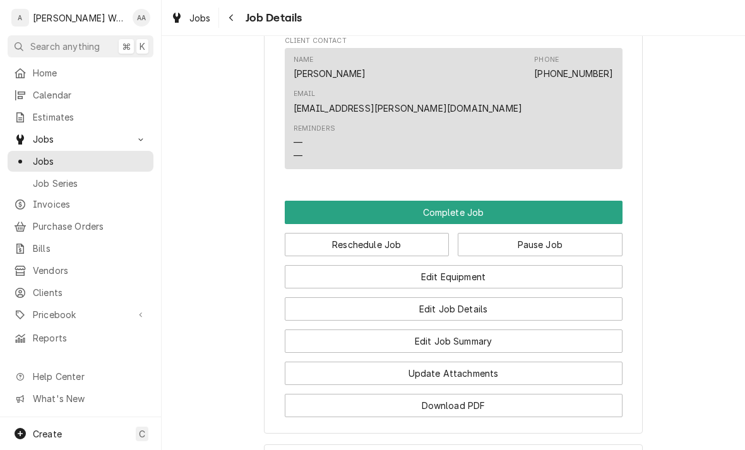
click at [589, 201] on button "Complete Job" at bounding box center [454, 212] width 338 height 23
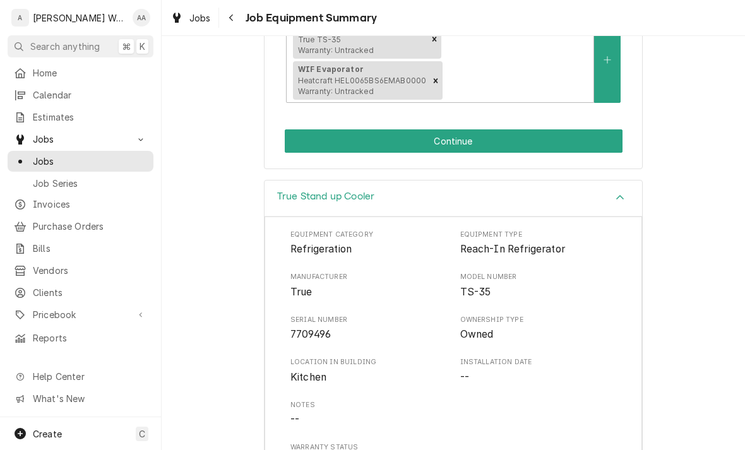
scroll to position [297, 0]
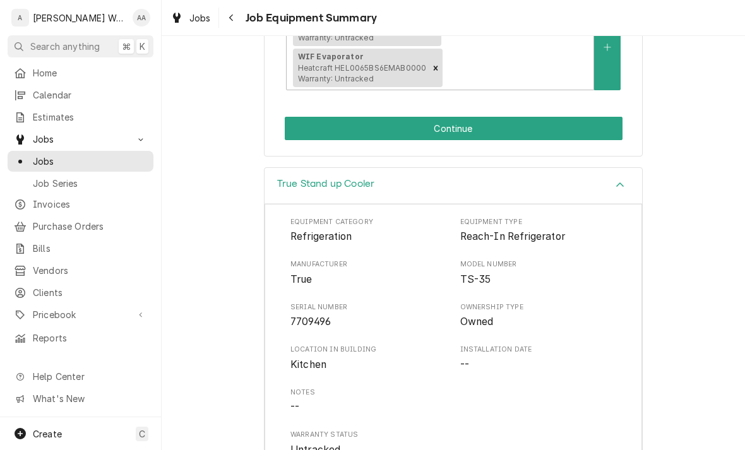
click at [596, 117] on button "Continue" at bounding box center [454, 128] width 338 height 23
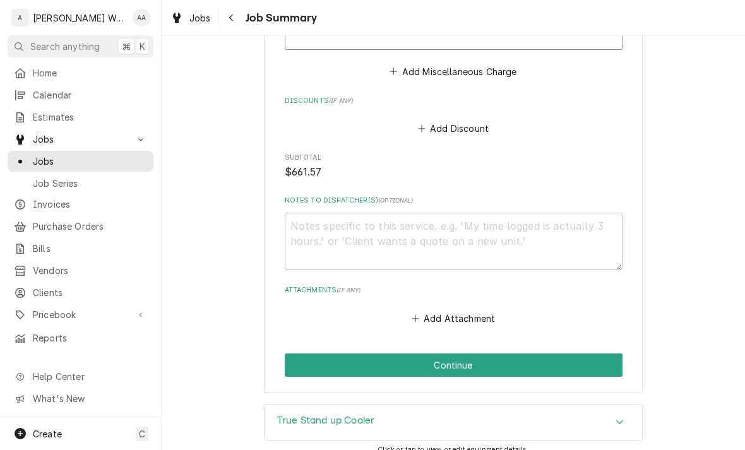
scroll to position [1085, 0]
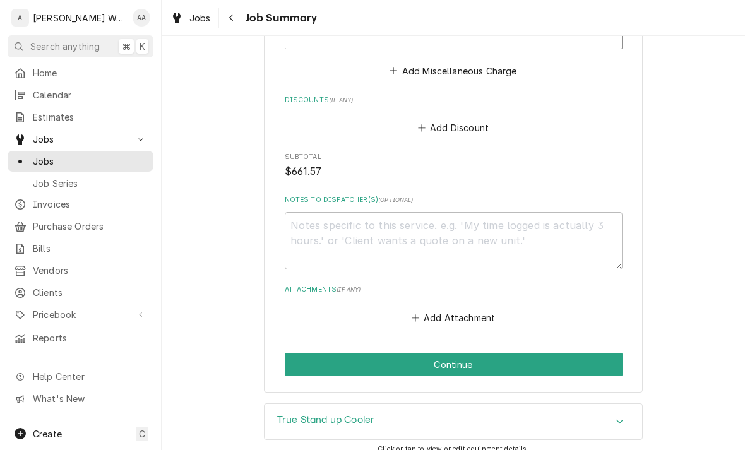
click at [595, 363] on button "Continue" at bounding box center [454, 364] width 338 height 23
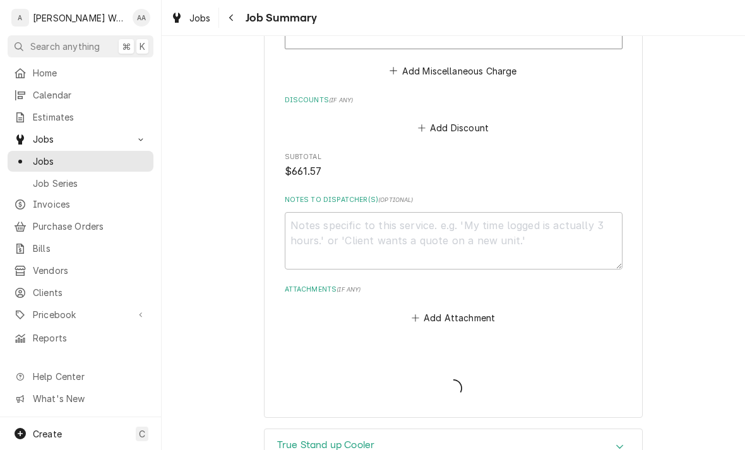
type textarea "x"
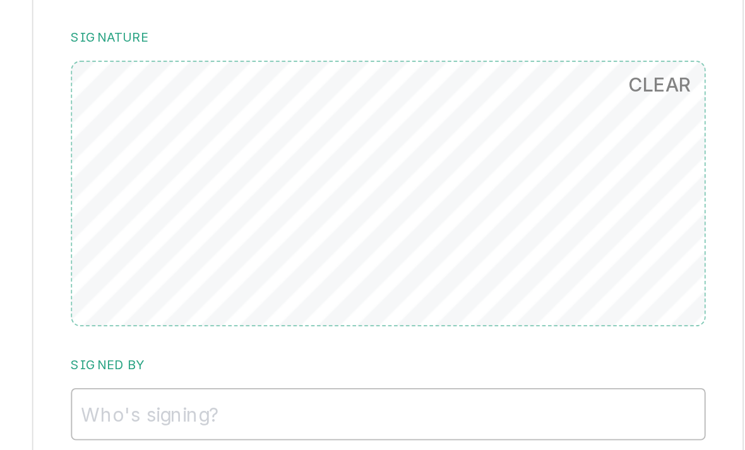
scroll to position [986, 0]
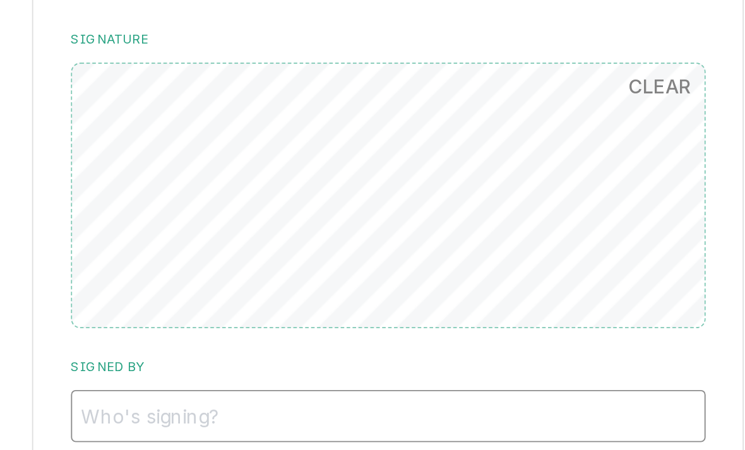
click at [285, 281] on input "Signed By" at bounding box center [454, 295] width 338 height 28
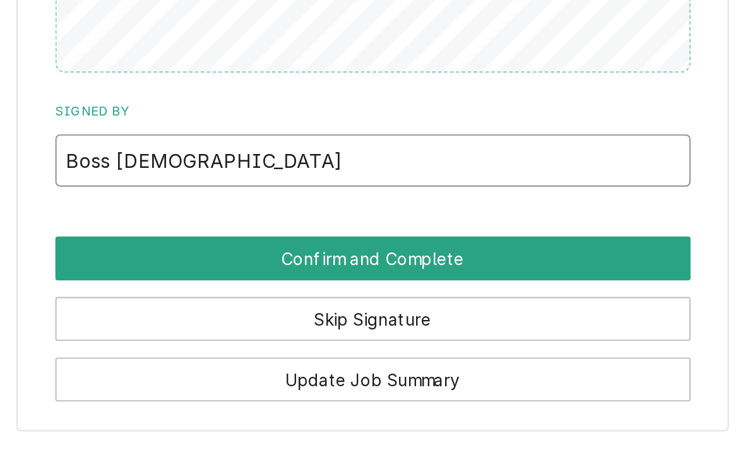
type input "Boss [DEMOGRAPHIC_DATA]"
click at [285, 335] on button "Confirm and Complete" at bounding box center [454, 346] width 338 height 23
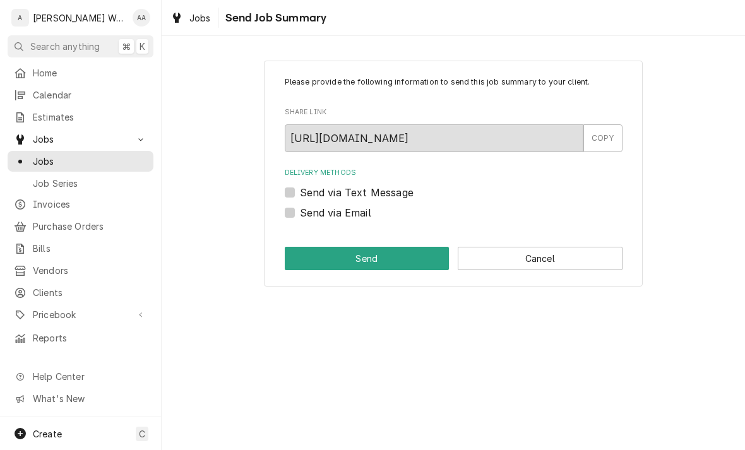
click at [580, 264] on button "Cancel" at bounding box center [540, 258] width 165 height 23
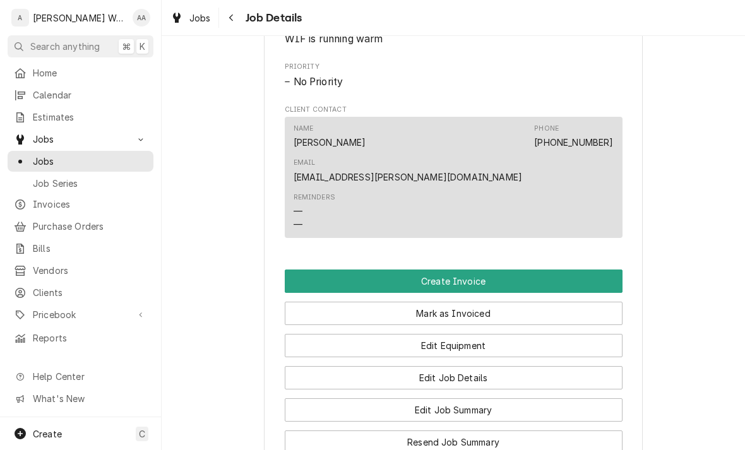
scroll to position [638, 0]
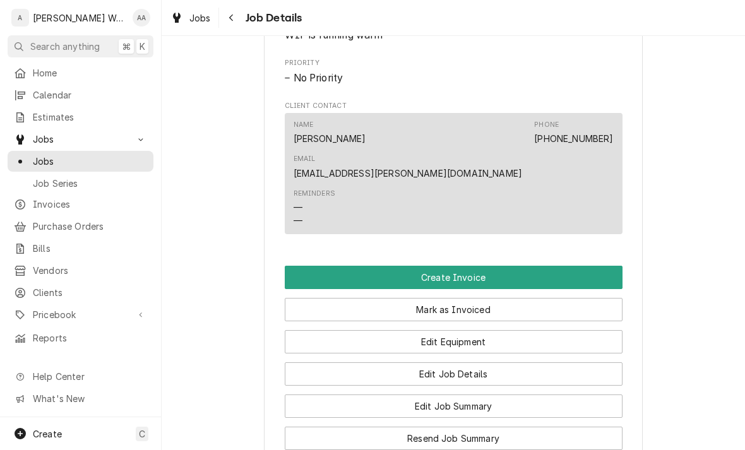
click at [580, 266] on button "Create Invoice" at bounding box center [454, 277] width 338 height 23
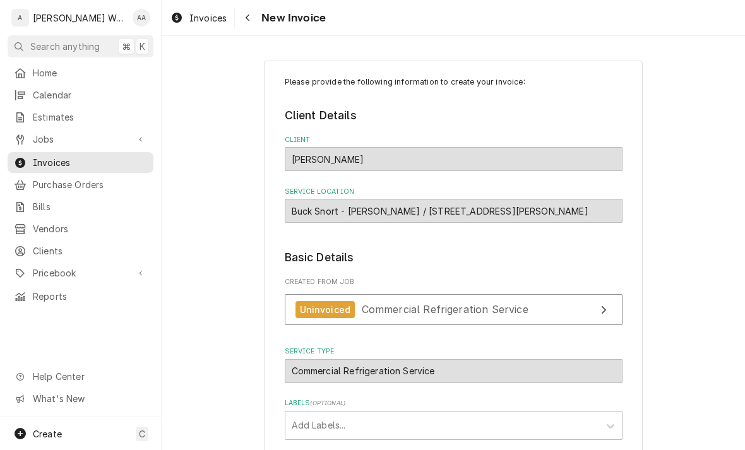
click at [575, 305] on link "Uninvoiced Commercial Refrigeration Service" at bounding box center [454, 309] width 338 height 31
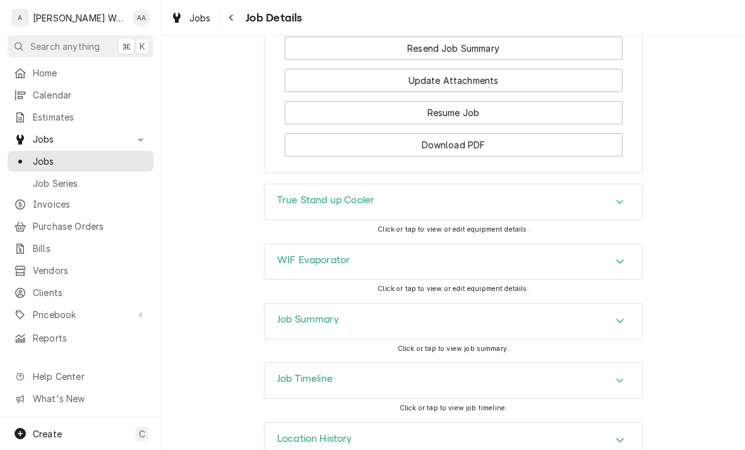
click at [603, 363] on div "Job Timeline" at bounding box center [452, 380] width 377 height 35
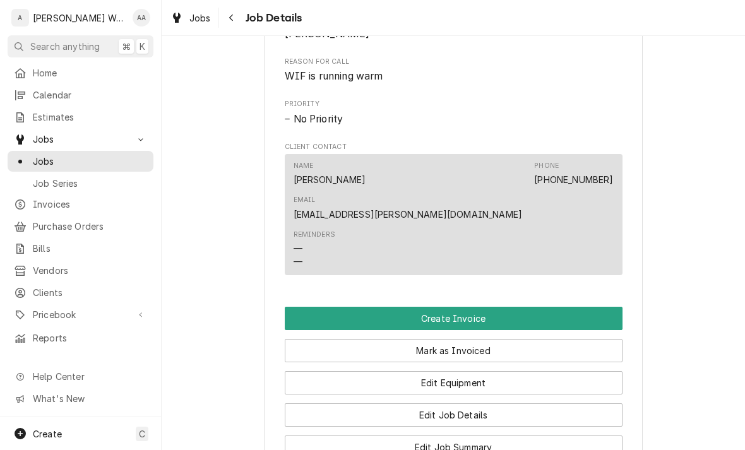
scroll to position [600, 0]
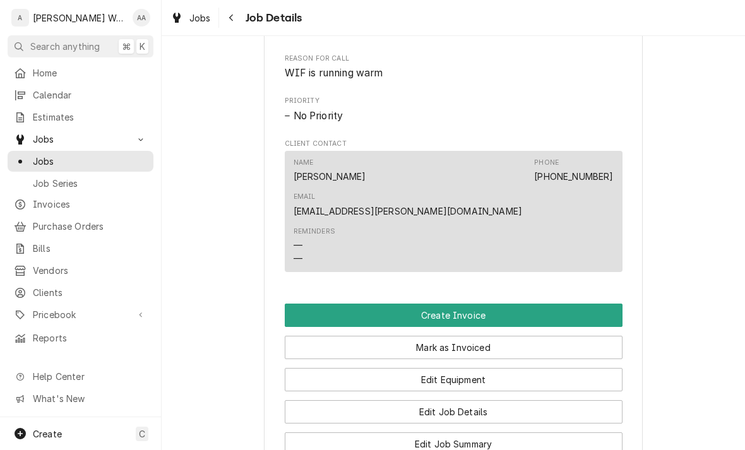
click at [578, 304] on button "Create Invoice" at bounding box center [454, 315] width 338 height 23
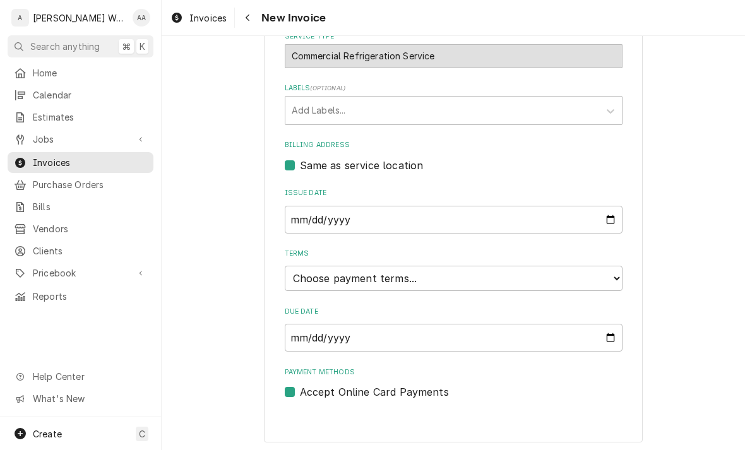
scroll to position [314, 0]
click at [605, 278] on select "Choose payment terms... Same Day Net 7 Net 14 Net 21 Net 30 Net 45 Net 60 Net 90" at bounding box center [454, 278] width 338 height 25
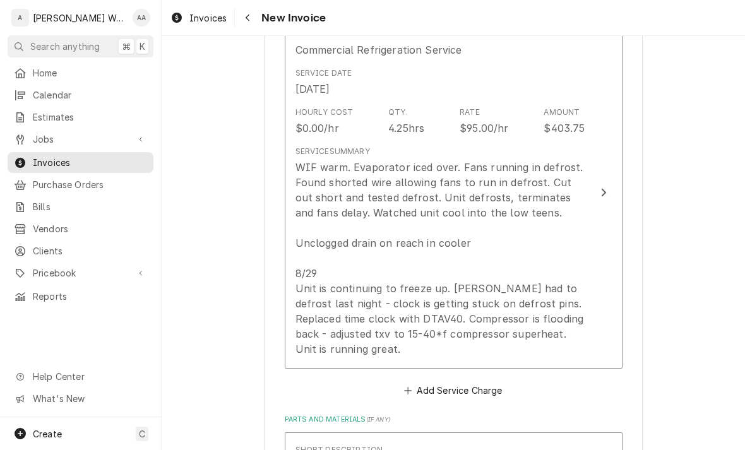
click at [571, 278] on div "WIF warm. Evaporator iced over. Fans running in defrost. Found shorted wire all…" at bounding box center [440, 258] width 290 height 197
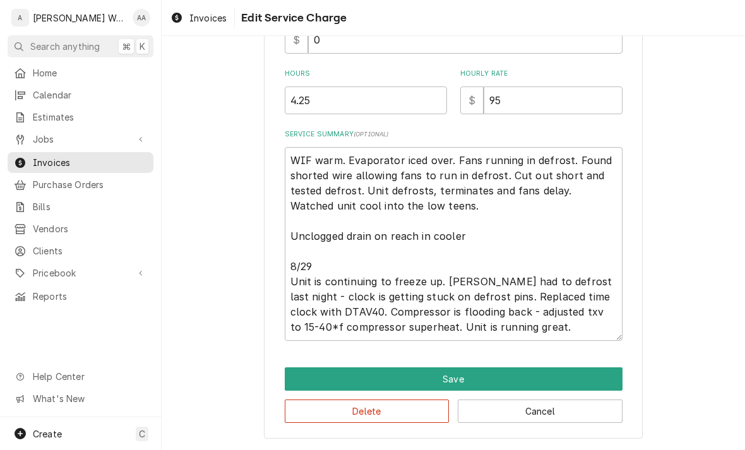
scroll to position [164, 0]
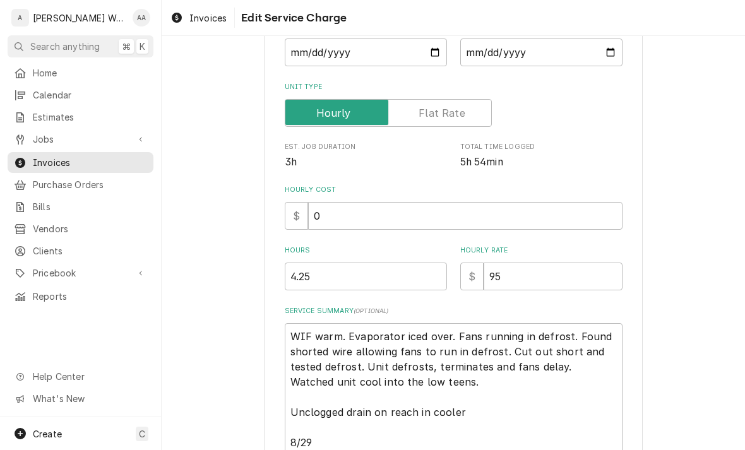
type textarea "x"
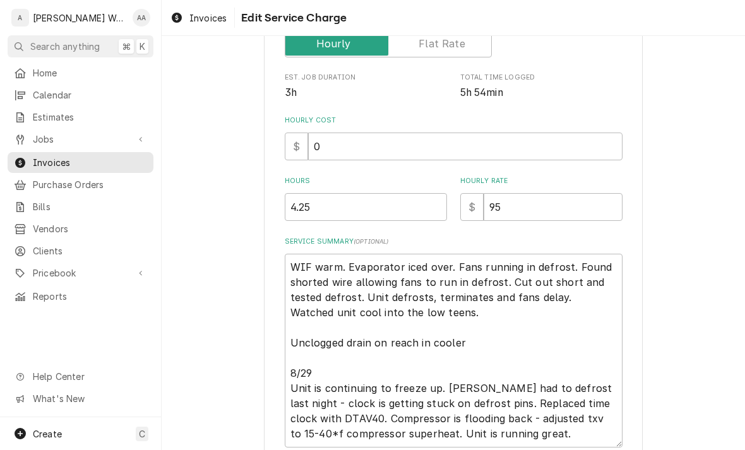
scroll to position [241, 0]
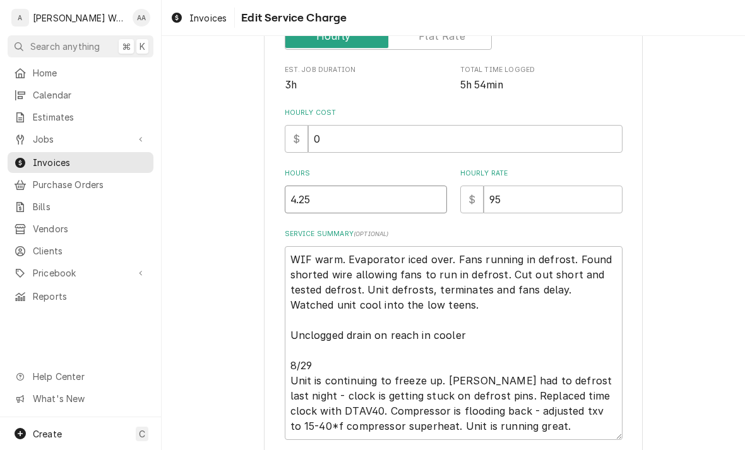
click at [402, 196] on input "4.25" at bounding box center [366, 200] width 162 height 28
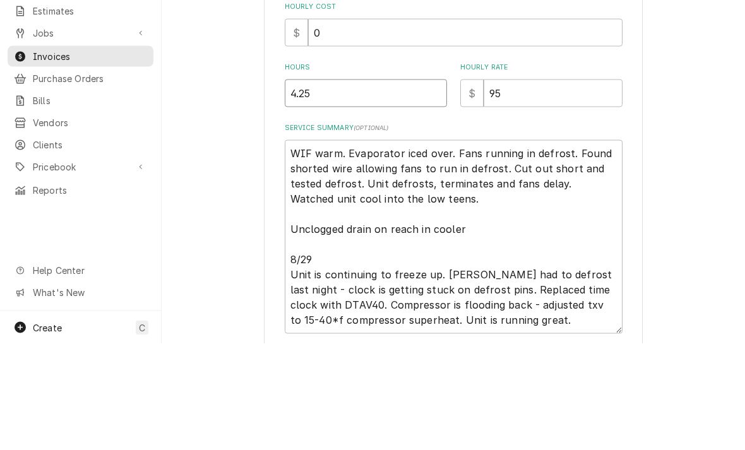
type input "4.2"
type textarea "x"
type input "4"
type textarea "x"
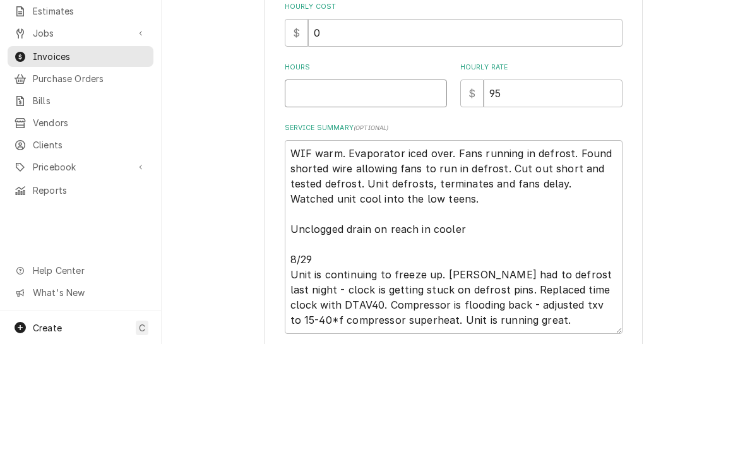
type input "5"
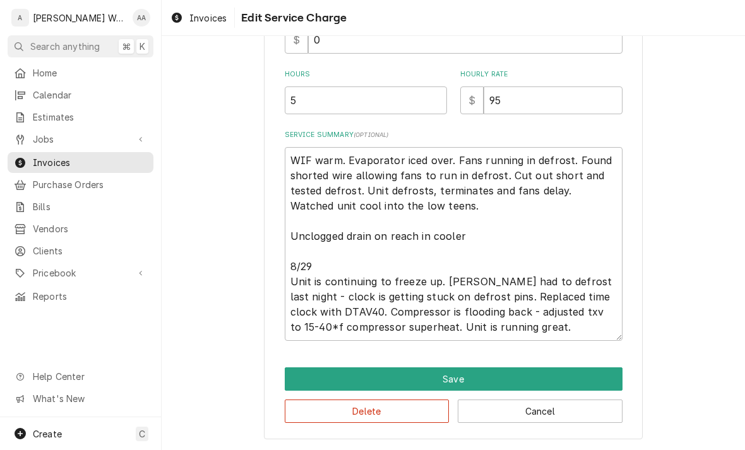
scroll to position [340, 0]
click at [576, 374] on button "Save" at bounding box center [454, 378] width 338 height 23
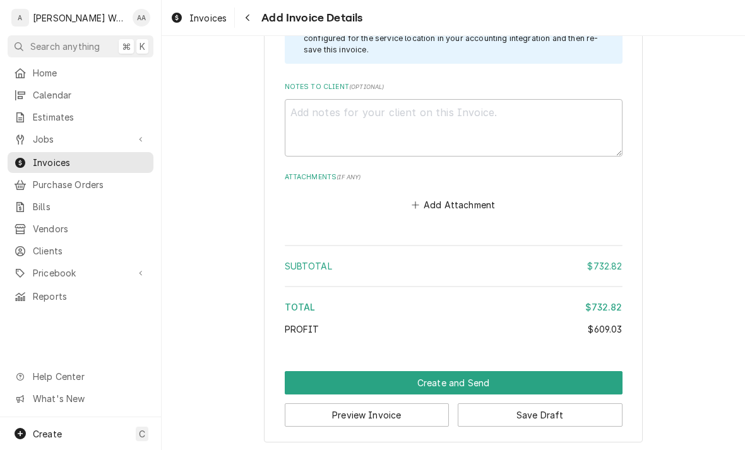
scroll to position [1701, 0]
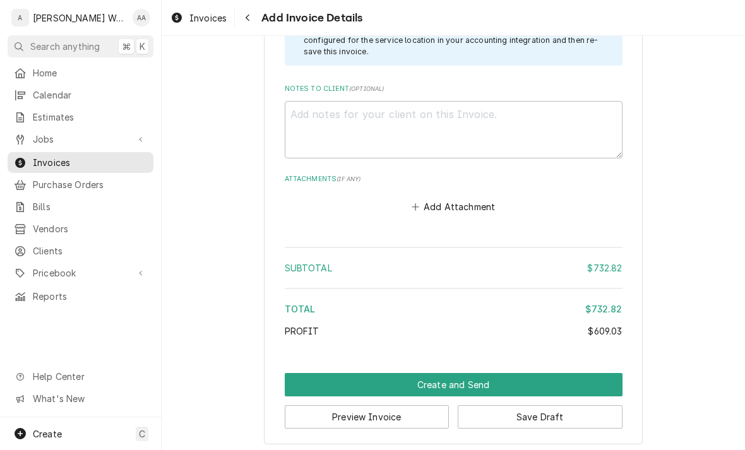
click at [594, 382] on button "Create and Send" at bounding box center [454, 384] width 338 height 23
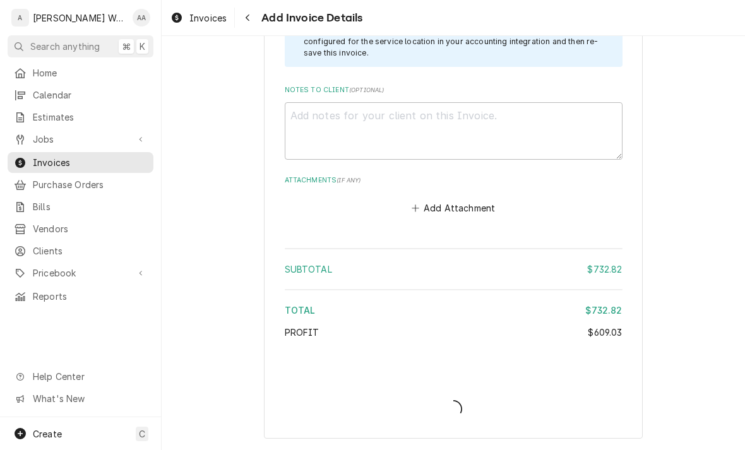
scroll to position [1692, 0]
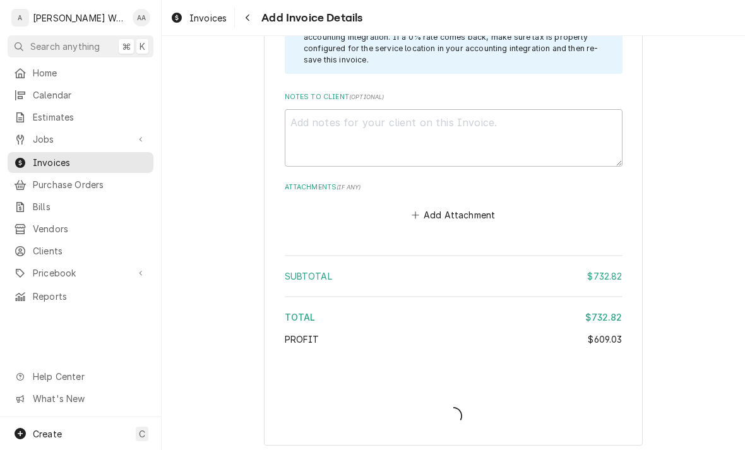
type textarea "x"
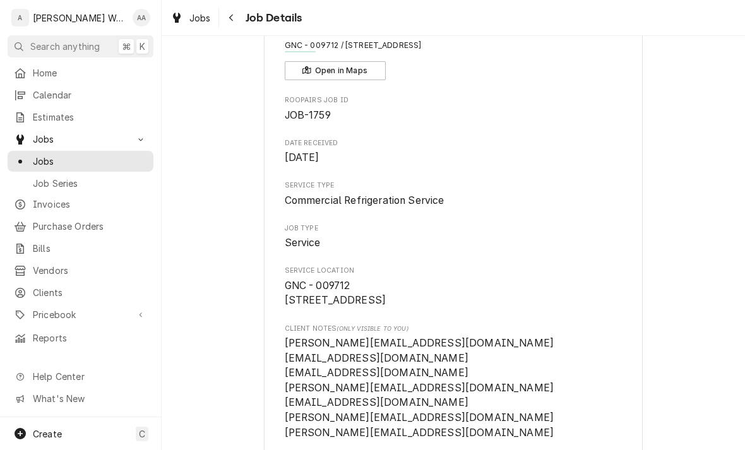
scroll to position [76, 0]
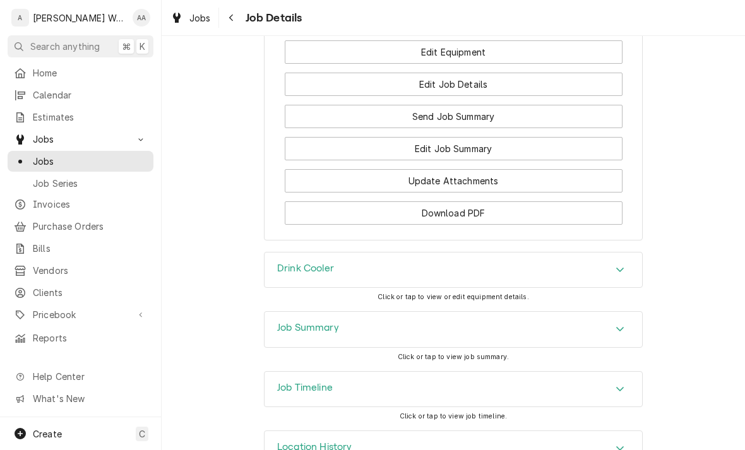
click at [610, 263] on div "Accordion Header" at bounding box center [619, 270] width 19 height 15
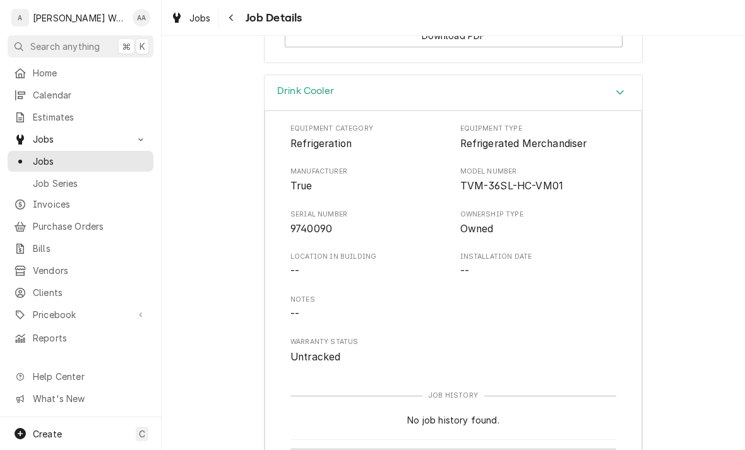
scroll to position [1697, 0]
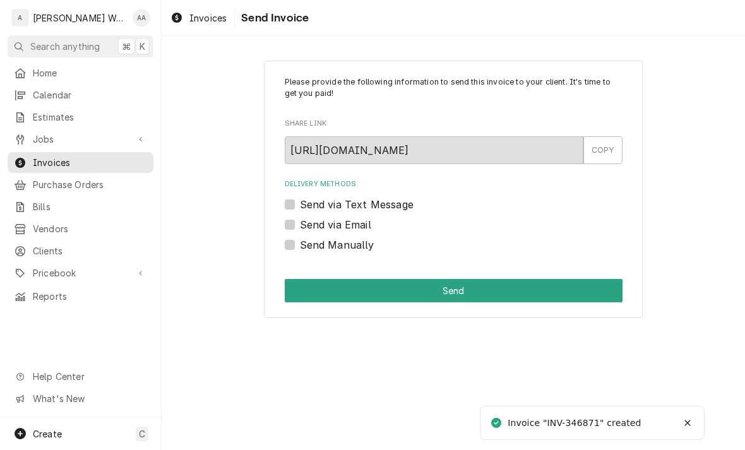
click at [300, 221] on label "Send via Email" at bounding box center [335, 224] width 71 height 15
click at [300, 221] on input "Send via Email" at bounding box center [469, 231] width 338 height 28
checkbox input "true"
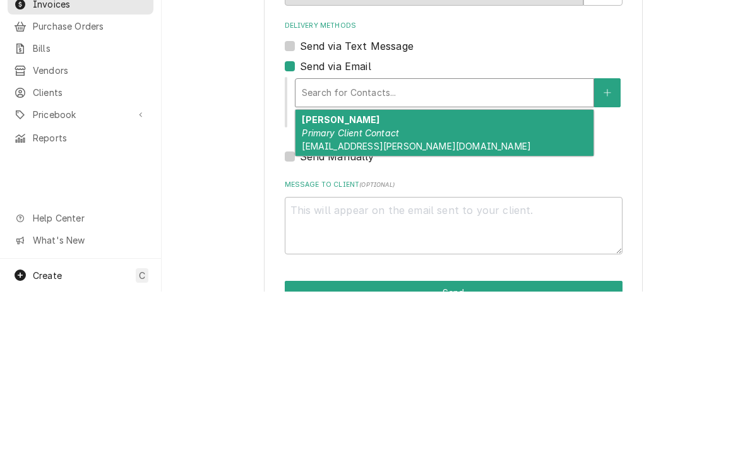
click at [323, 268] on div "[PERSON_NAME] Primary Client Contact [EMAIL_ADDRESS][PERSON_NAME][DOMAIN_NAME]" at bounding box center [444, 291] width 298 height 46
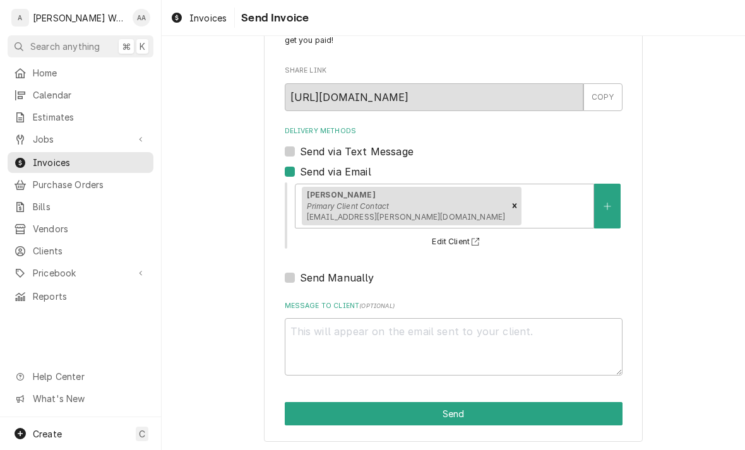
scroll to position [53, 0]
click at [587, 410] on button "Send" at bounding box center [454, 413] width 338 height 23
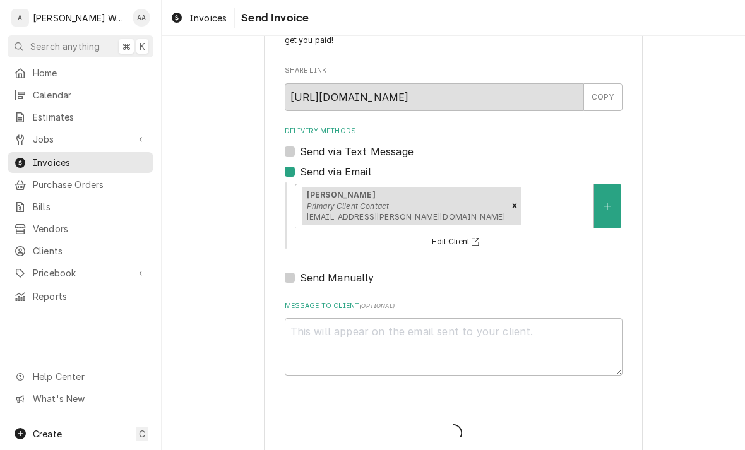
type textarea "x"
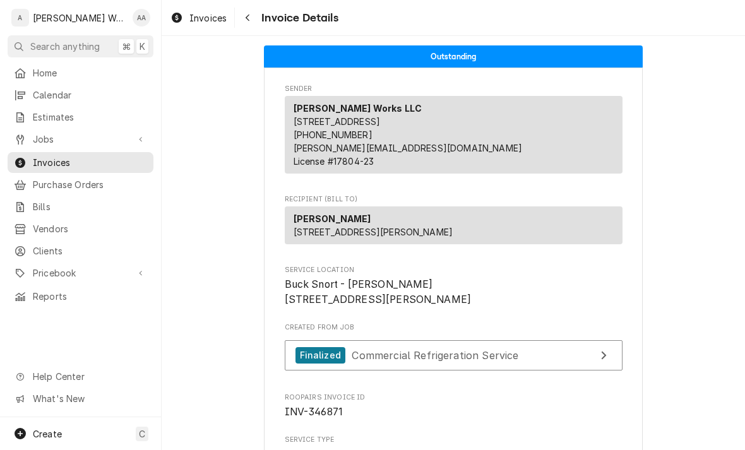
click at [32, 135] on div "Jobs" at bounding box center [71, 139] width 114 height 13
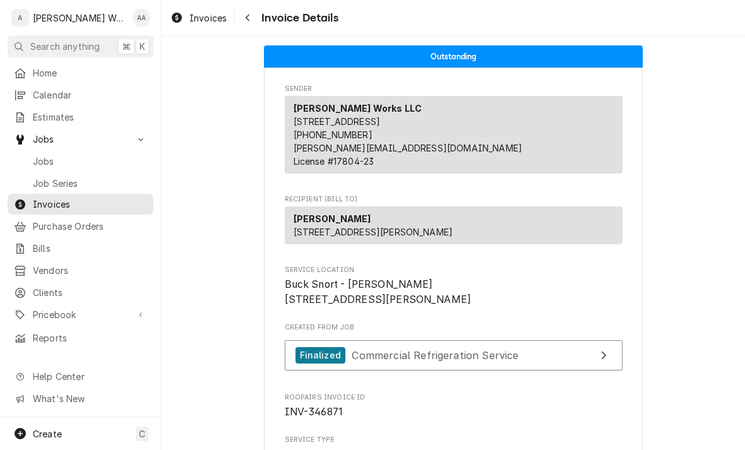
click at [36, 155] on span "Jobs" at bounding box center [90, 161] width 114 height 13
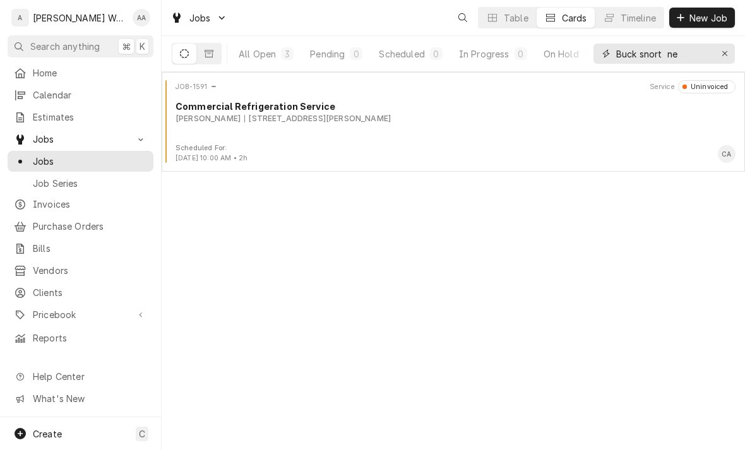
click at [726, 47] on div "Erase input" at bounding box center [724, 53] width 13 height 13
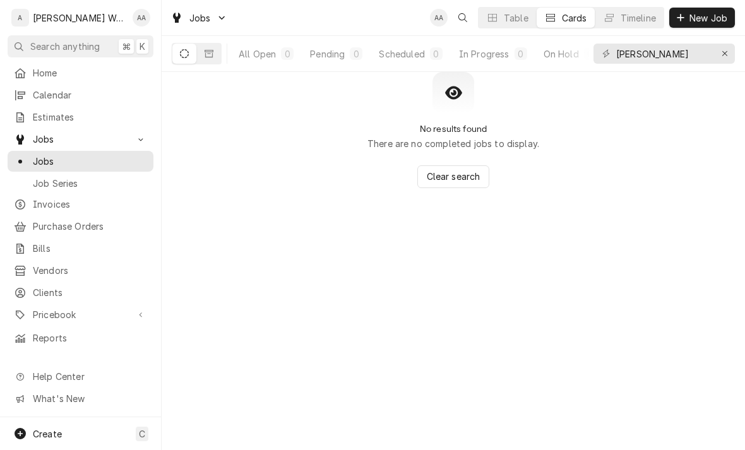
click at [216, 47] on button "Dynamic Content Wrapper" at bounding box center [209, 54] width 24 height 20
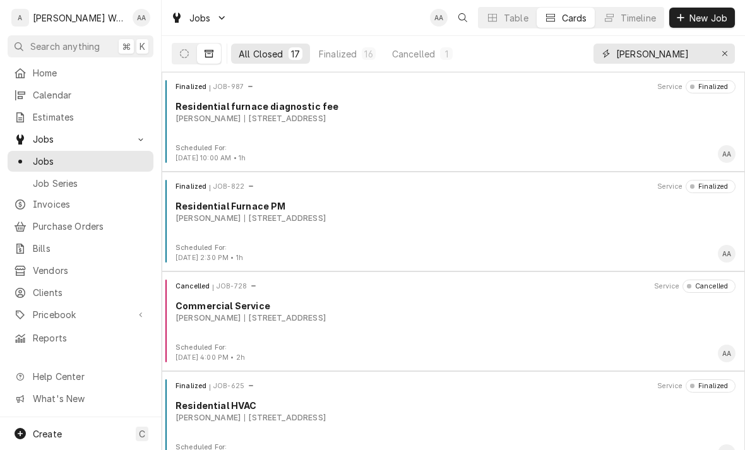
click at [677, 59] on input "Dan" at bounding box center [663, 54] width 95 height 20
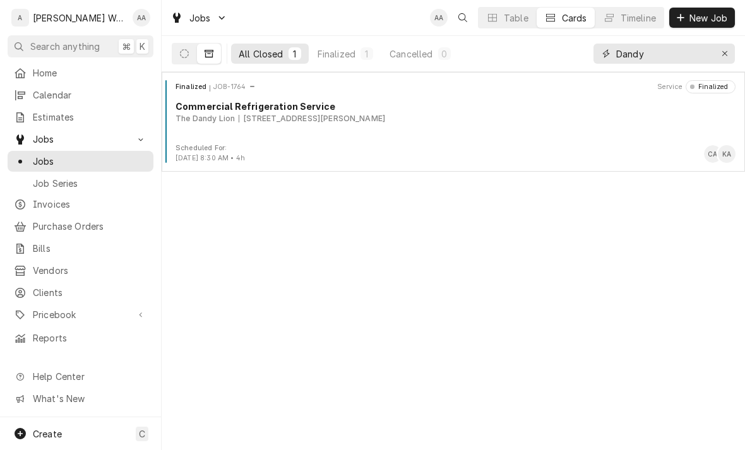
type input "Dandy"
click at [211, 136] on div "Finalized JOB-1764 Service Finalized Commercial Refrigeration Service The Dandy…" at bounding box center [453, 111] width 573 height 63
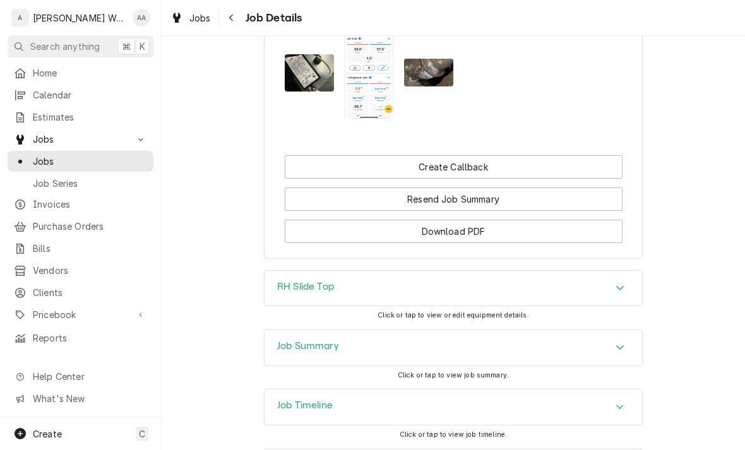
scroll to position [1081, 0]
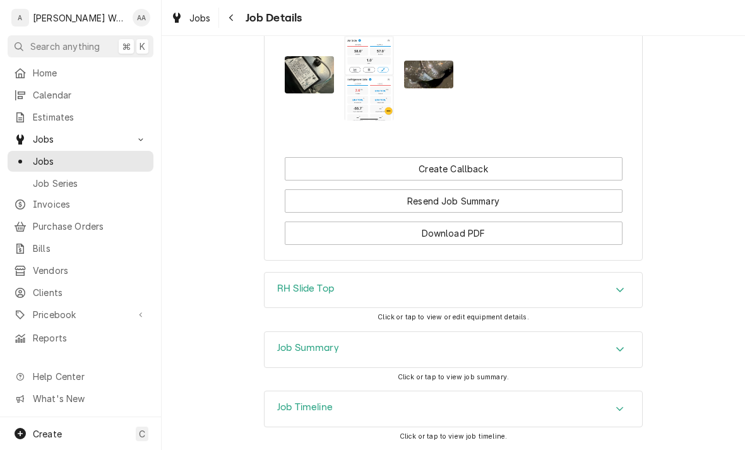
click at [281, 290] on h3 "RH Slide Top" at bounding box center [305, 289] width 57 height 12
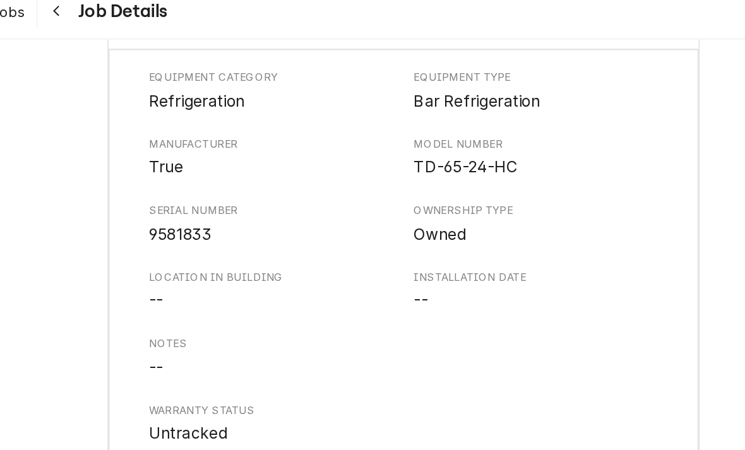
scroll to position [1350, 0]
